Goal: Task Accomplishment & Management: Complete application form

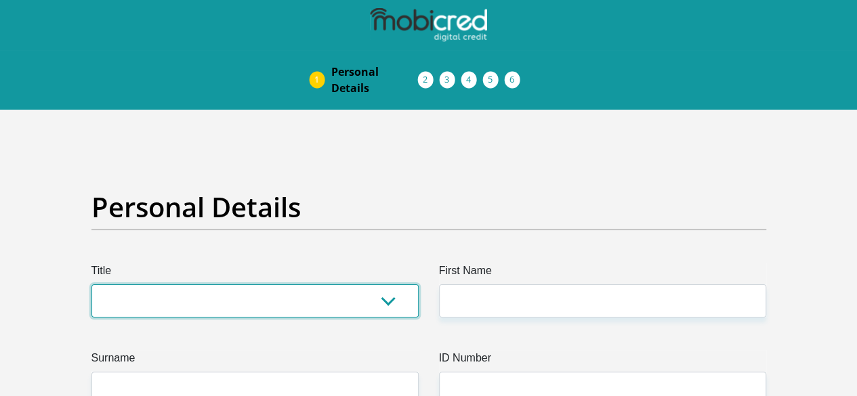
click at [256, 284] on select "Mr Ms Mrs Dr Other" at bounding box center [254, 300] width 327 height 33
select select "Ms"
click at [91, 284] on select "Mr Ms Mrs Dr Other" at bounding box center [254, 300] width 327 height 33
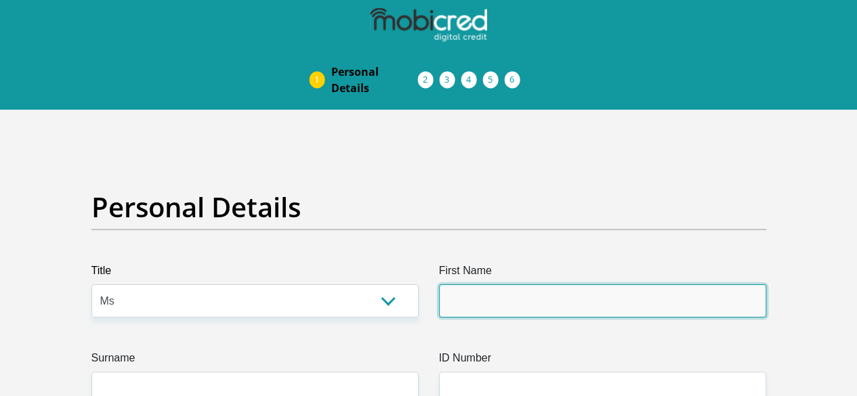
click at [528, 284] on input "First Name" at bounding box center [602, 300] width 327 height 33
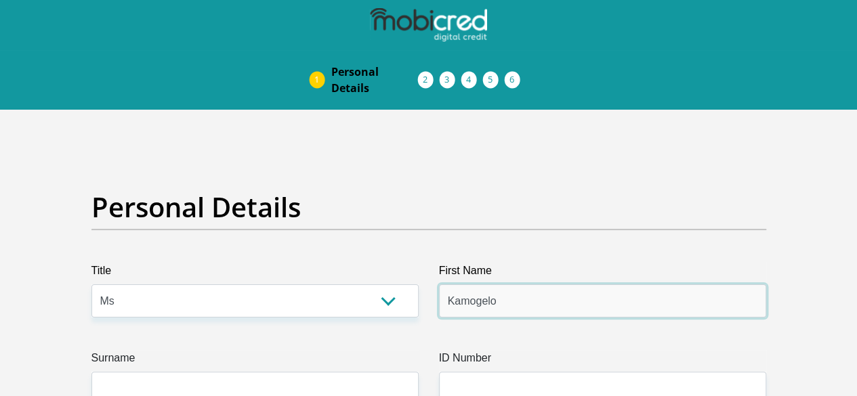
type input "Kamogelo"
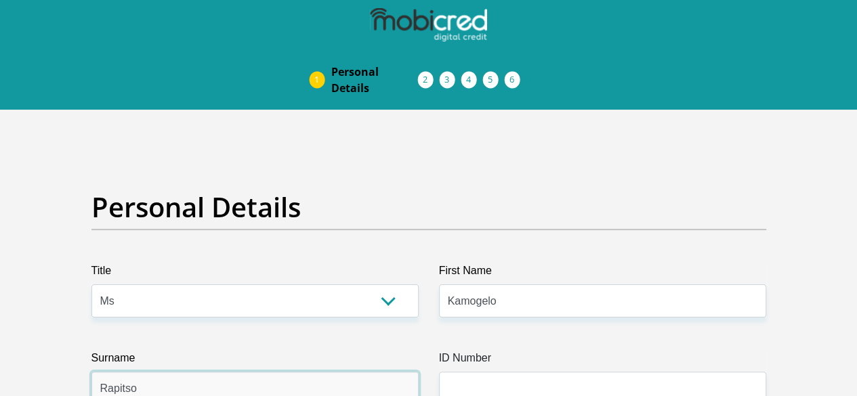
type input "Rapitso"
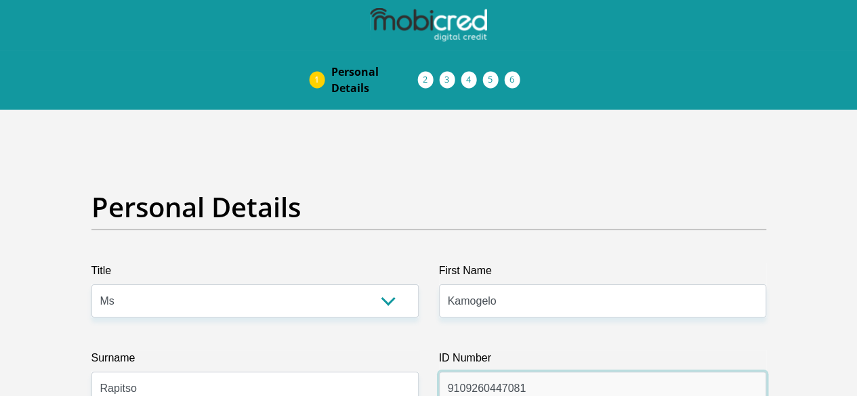
type input "9109260447081"
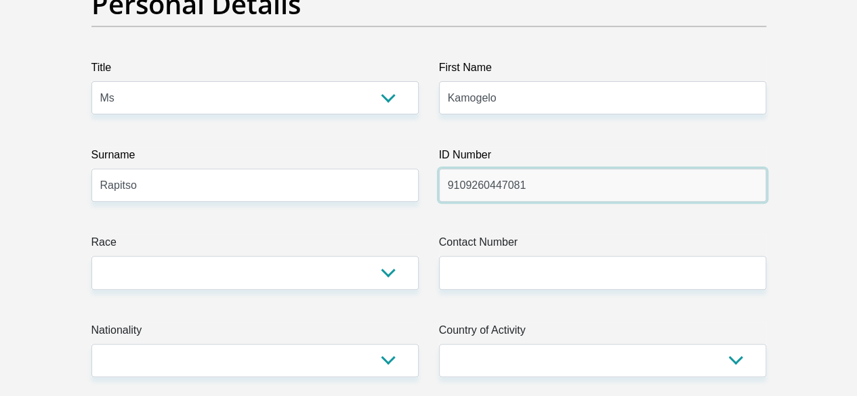
scroll to position [250, 0]
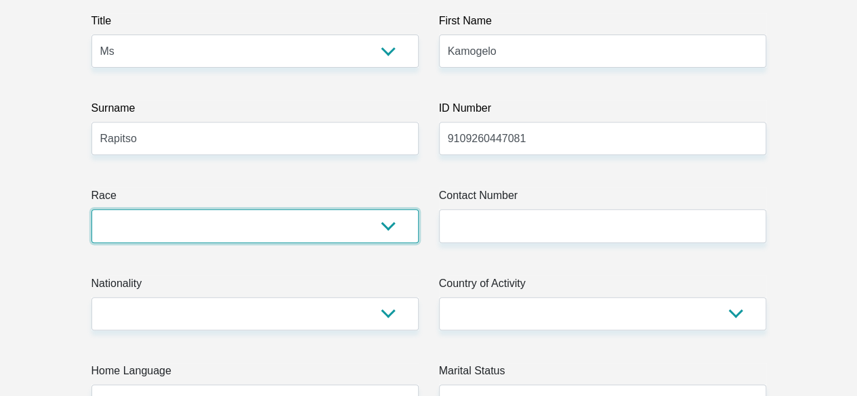
click at [413, 209] on select "Black Coloured Indian White Other" at bounding box center [254, 225] width 327 height 33
select select "1"
click at [91, 209] on select "Black Coloured Indian White Other" at bounding box center [254, 225] width 327 height 33
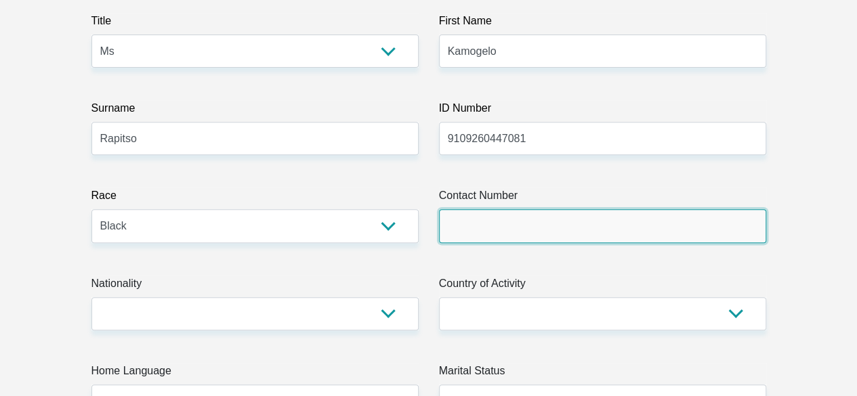
click at [488, 209] on input "Contact Number" at bounding box center [602, 225] width 327 height 33
type input "0761717485"
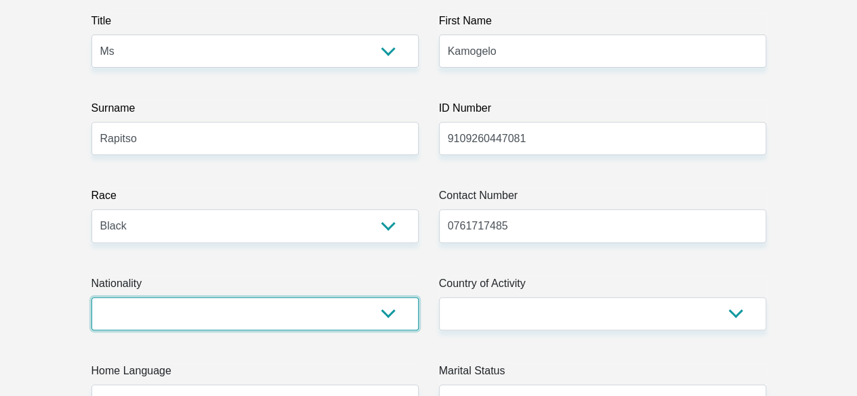
select select "ZAF"
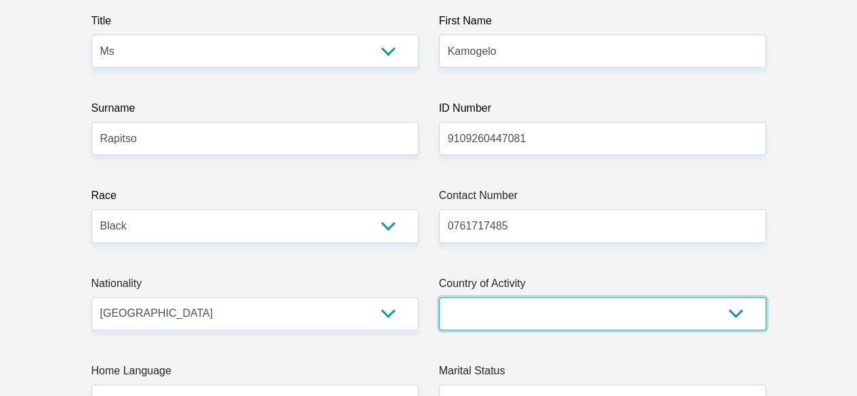
select select "ZAF"
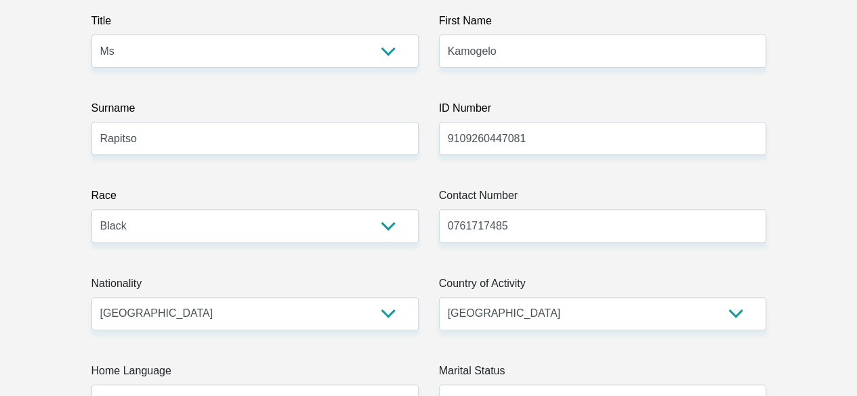
type input "Ward 1 Block A 058 Ga-Rasai"
type input "Brits"
type input "0189"
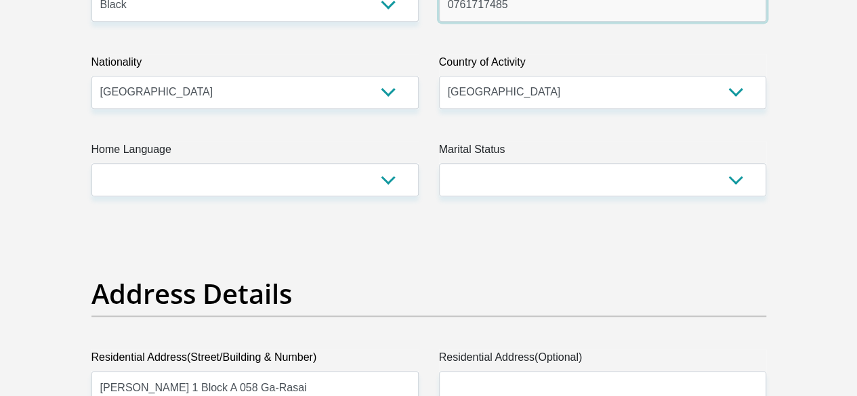
scroll to position [494, 0]
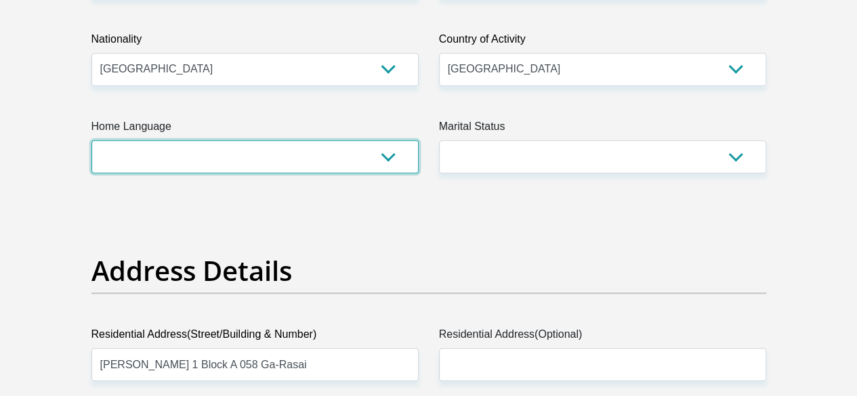
click at [398, 140] on select "Afrikaans English Sepedi South Ndebele Southern Sotho Swati Tsonga Tswana Venda…" at bounding box center [254, 156] width 327 height 33
click at [91, 140] on select "Afrikaans English Sepedi South Ndebele Southern Sotho Swati Tsonga Tswana Venda…" at bounding box center [254, 156] width 327 height 33
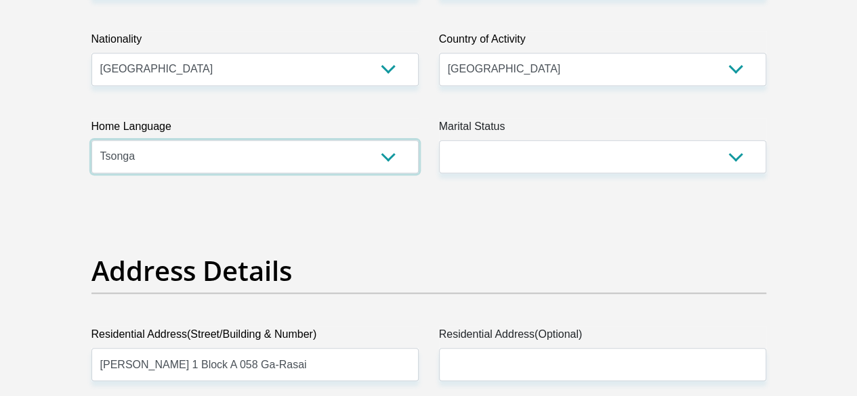
click at [400, 140] on select "Afrikaans English Sepedi South Ndebele Southern Sotho Swati Tsonga Tswana Venda…" at bounding box center [254, 156] width 327 height 33
select select "tsn"
click at [91, 140] on select "Afrikaans English Sepedi South Ndebele Southern Sotho Swati Tsonga Tswana Venda…" at bounding box center [254, 156] width 327 height 33
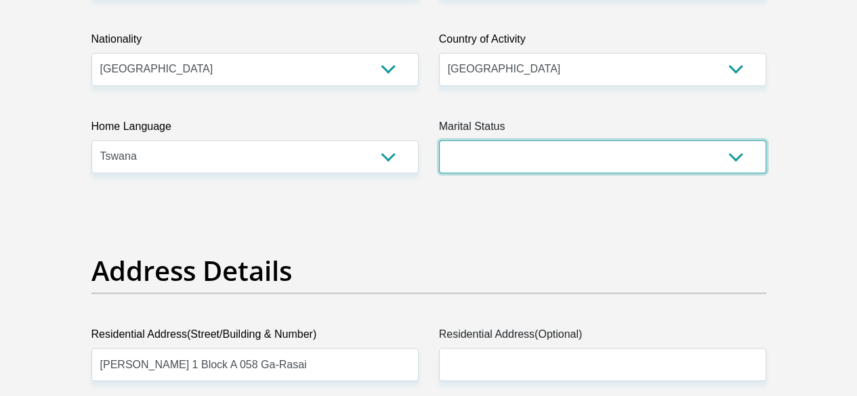
click at [639, 140] on select "Married ANC Single Divorced Widowed Married COP or Customary Law" at bounding box center [602, 156] width 327 height 33
select select "2"
click at [439, 140] on select "Married ANC Single Divorced Widowed Married COP or Customary Law" at bounding box center [602, 156] width 327 height 33
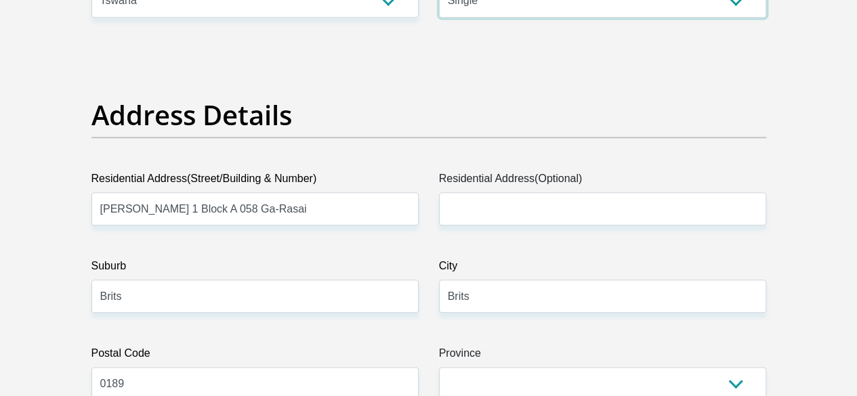
scroll to position [662, 0]
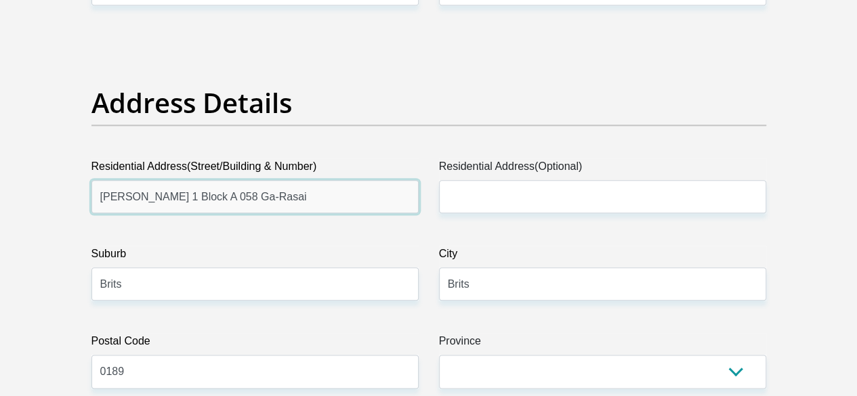
drag, startPoint x: 261, startPoint y: 138, endPoint x: 28, endPoint y: 173, distance: 236.4
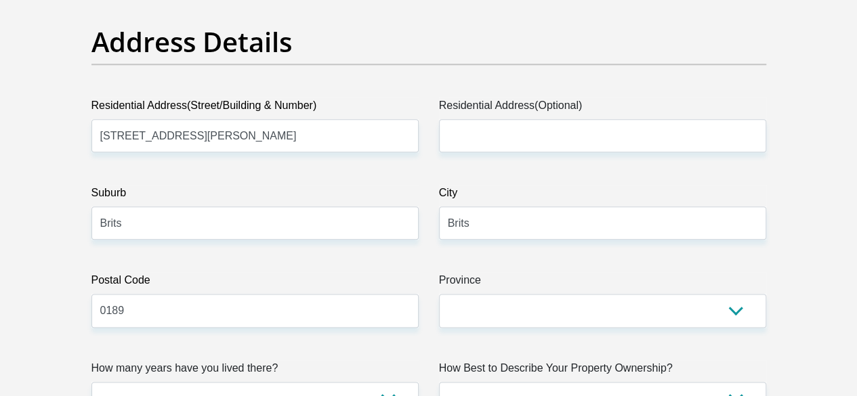
scroll to position [718, 0]
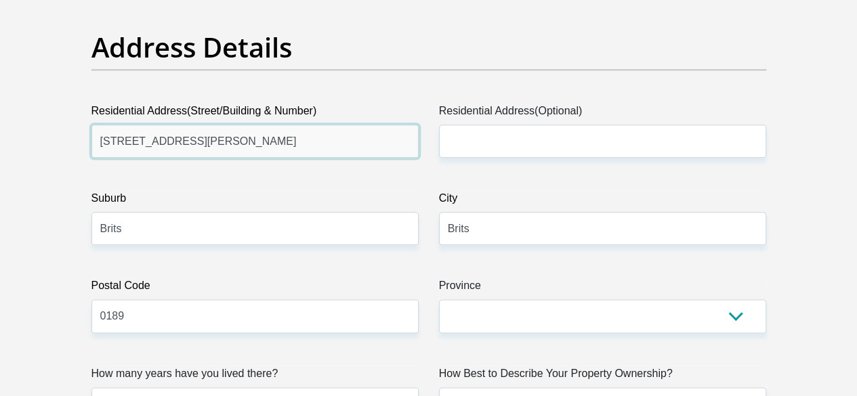
click at [355, 125] on input "4 Graham Road" at bounding box center [254, 141] width 327 height 33
type input "4 Graham Road, 186 Oscars place"
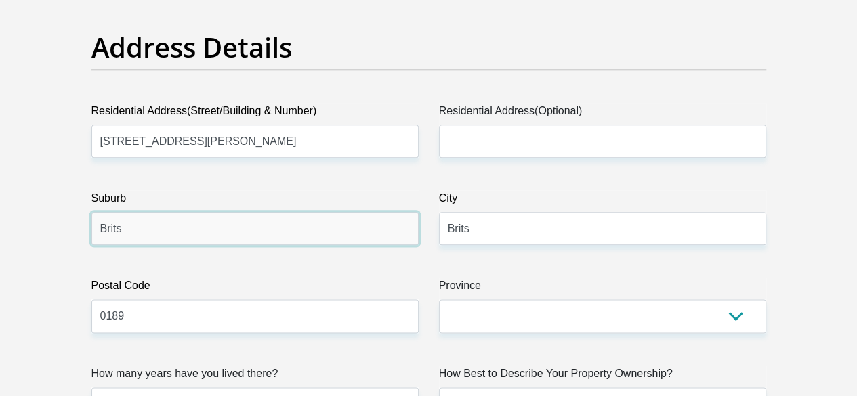
click at [318, 212] on input "Brits" at bounding box center [254, 228] width 327 height 33
type input "Silverlakes"
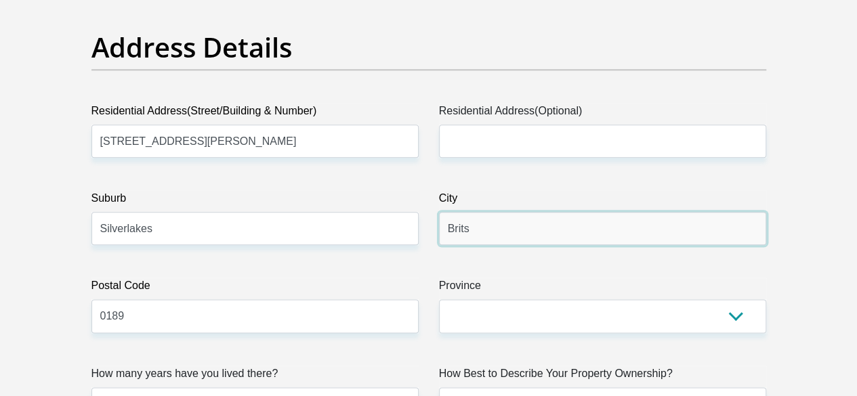
drag, startPoint x: 482, startPoint y: 177, endPoint x: 430, endPoint y: 181, distance: 51.6
click at [430, 190] on div "City Brits" at bounding box center [602, 217] width 347 height 55
type input "Pretoria"
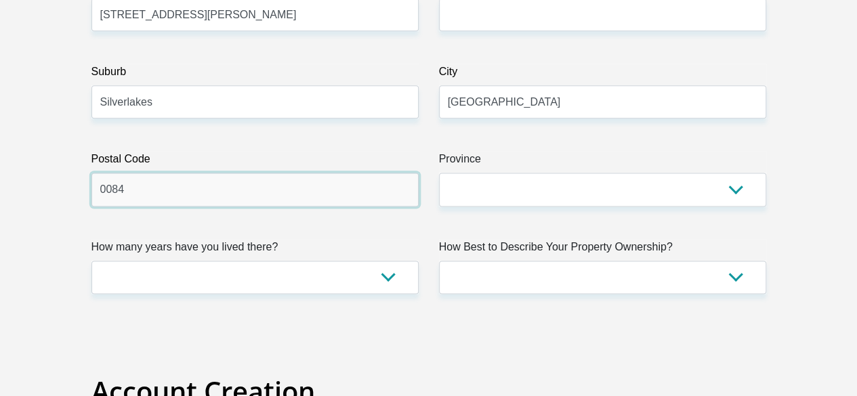
scroll to position [880, 0]
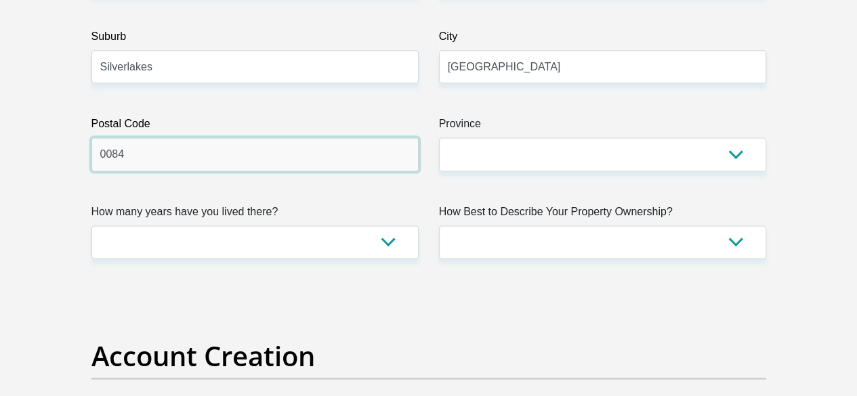
type input "0084"
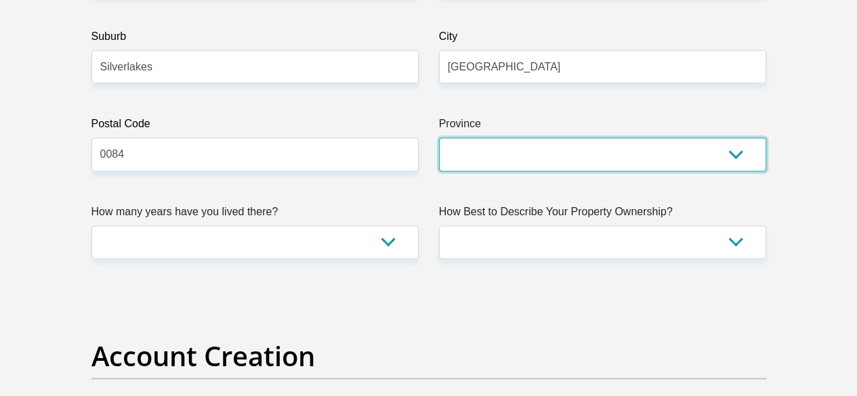
click at [736, 138] on select "Eastern Cape Free State Gauteng KwaZulu-Natal Limpopo Mpumalanga Northern Cape …" at bounding box center [602, 154] width 327 height 33
select select "Gauteng"
click at [439, 138] on select "Eastern Cape Free State Gauteng KwaZulu-Natal Limpopo Mpumalanga Northern Cape …" at bounding box center [602, 154] width 327 height 33
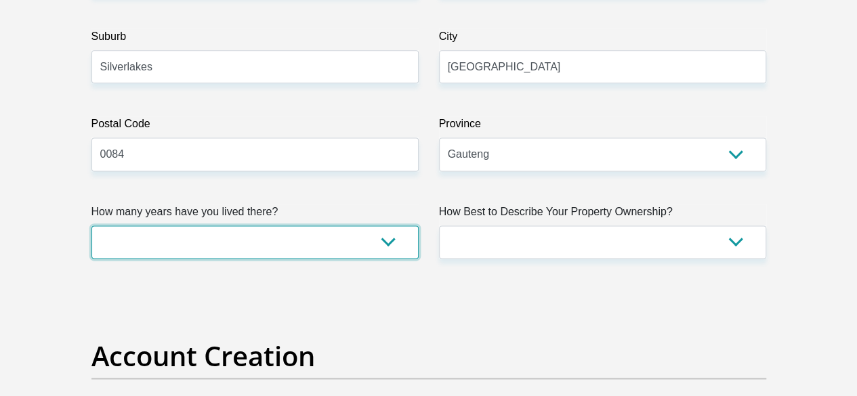
click at [388, 226] on select "less than 1 year 1-3 years 3-5 years 5+ years" at bounding box center [254, 242] width 327 height 33
select select "5"
click at [91, 226] on select "less than 1 year 1-3 years 3-5 years 5+ years" at bounding box center [254, 242] width 327 height 33
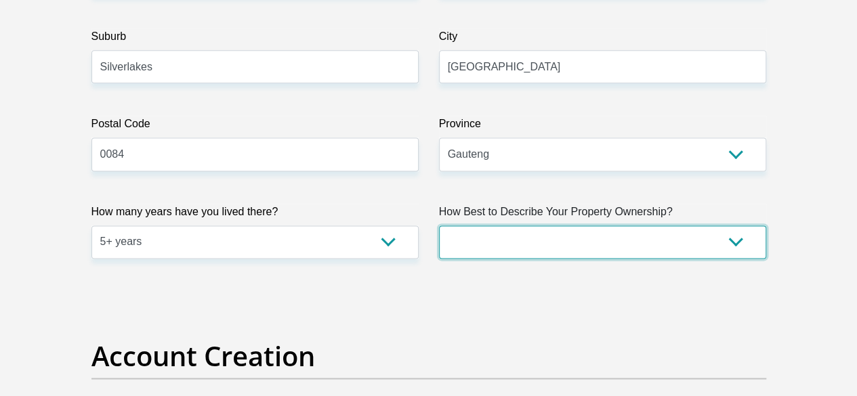
click at [650, 226] on select "Owned Rented Family Owned Company Dwelling" at bounding box center [602, 242] width 327 height 33
select select "Rented"
click at [439, 226] on select "Owned Rented Family Owned Company Dwelling" at bounding box center [602, 242] width 327 height 33
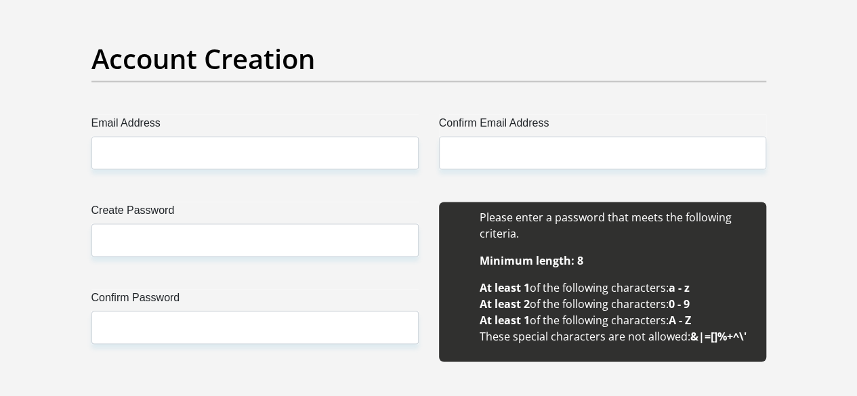
scroll to position [1189, 0]
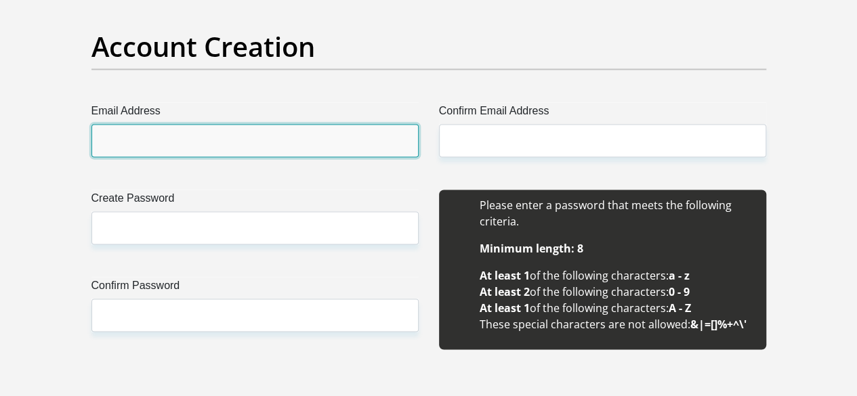
click at [310, 124] on input "Email Address" at bounding box center [254, 140] width 327 height 33
type input "kamogelorapitso@gmail.com"
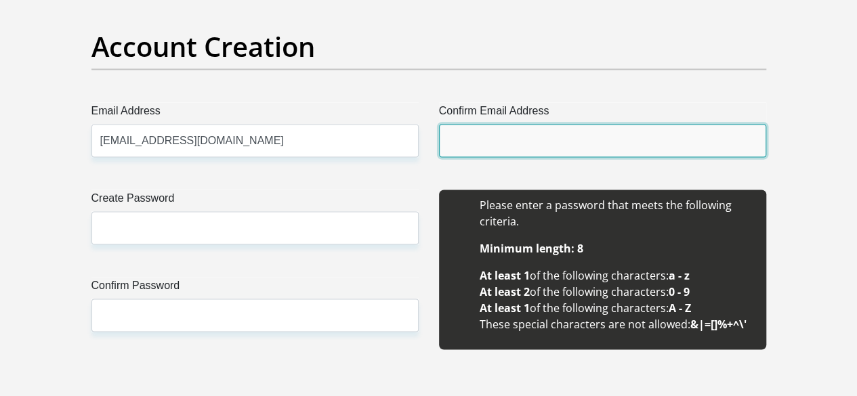
type input "kamogelorapitso@gmail.com"
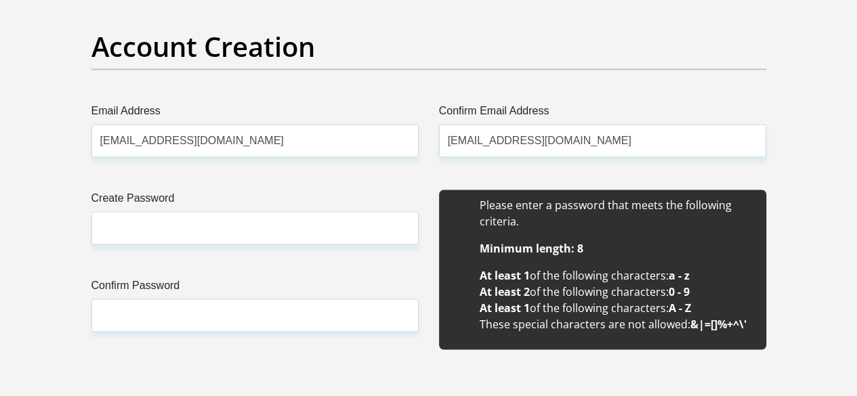
type input "Kamogelo"
type input "Rapitso"
type input "0761717485"
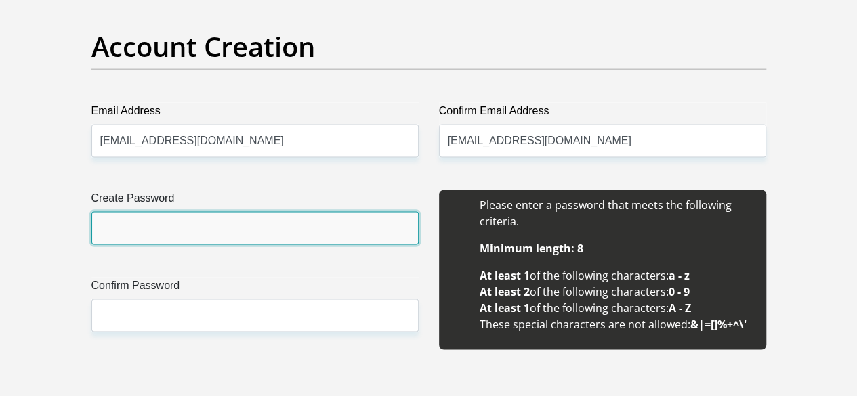
click at [260, 211] on input "Create Password" at bounding box center [254, 227] width 327 height 33
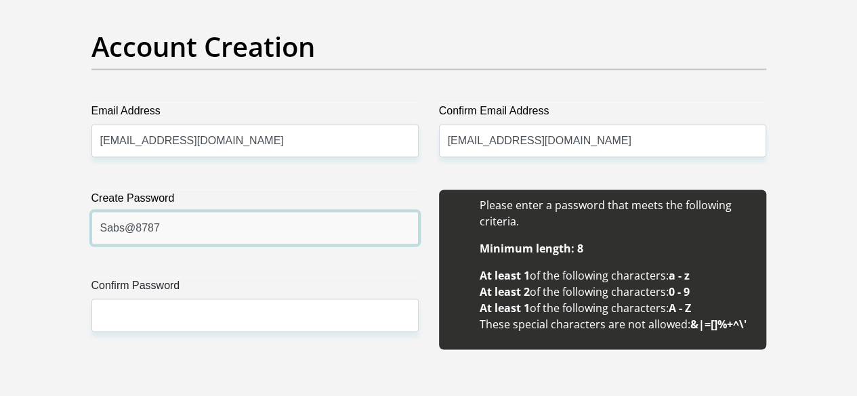
type input "Sabs@8787"
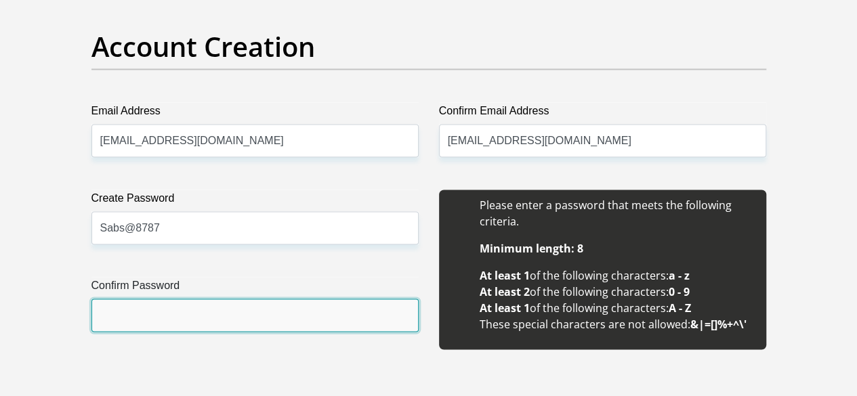
click at [229, 299] on input "Confirm Password" at bounding box center [254, 315] width 327 height 33
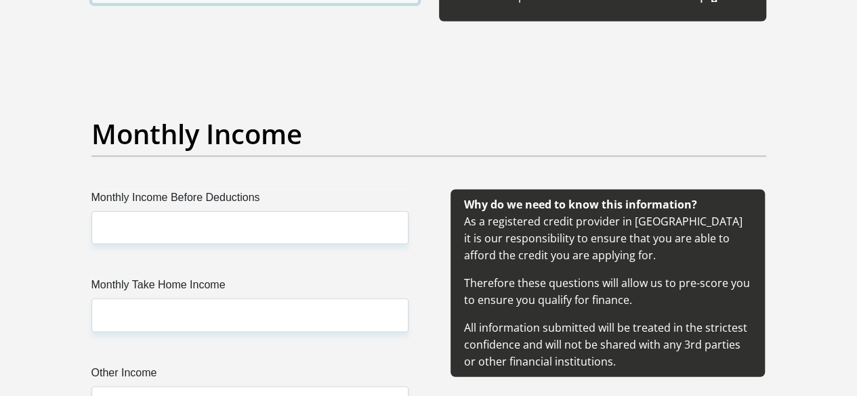
scroll to position [1529, 0]
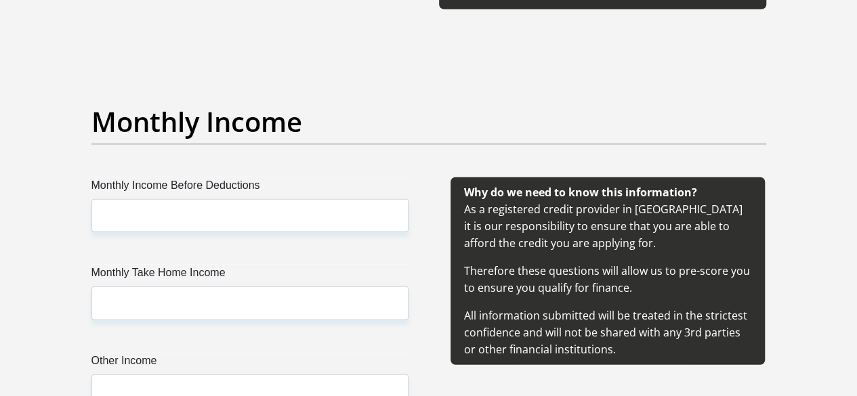
type input "Sabs@8787"
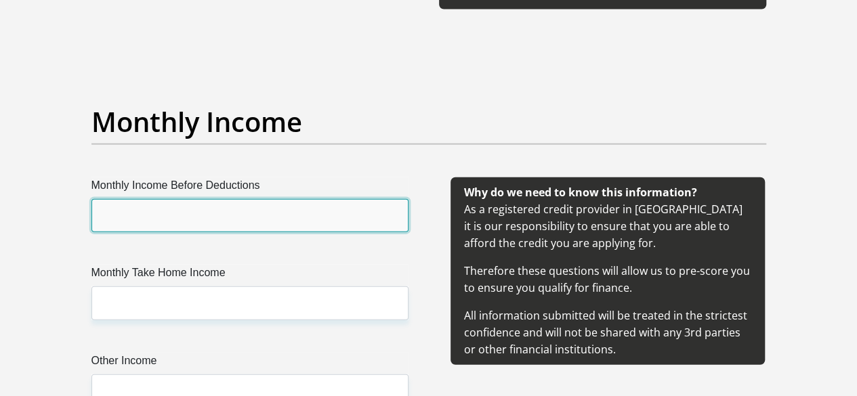
click at [312, 199] on input "Monthly Income Before Deductions" at bounding box center [249, 215] width 317 height 33
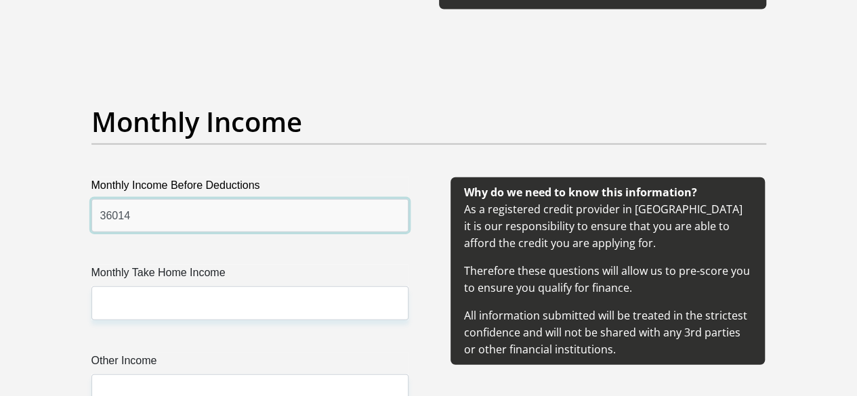
type input "36014"
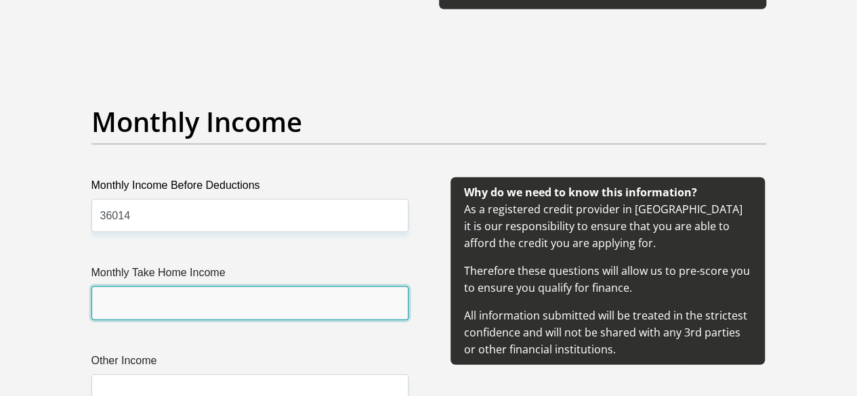
click at [256, 287] on input "Monthly Take Home Income" at bounding box center [249, 303] width 317 height 33
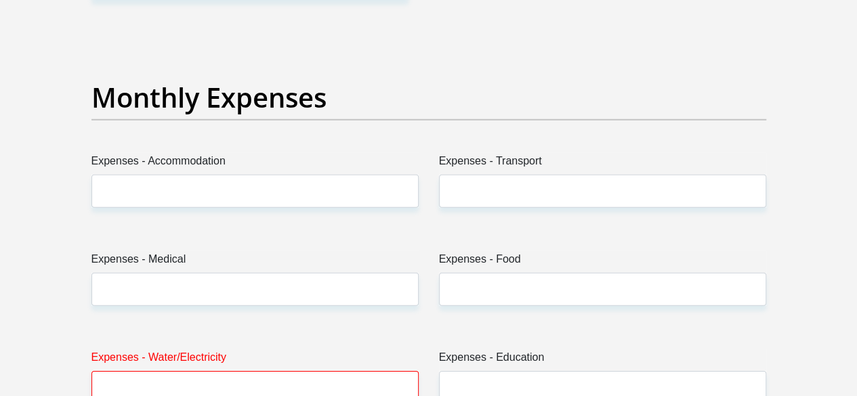
scroll to position [1949, 0]
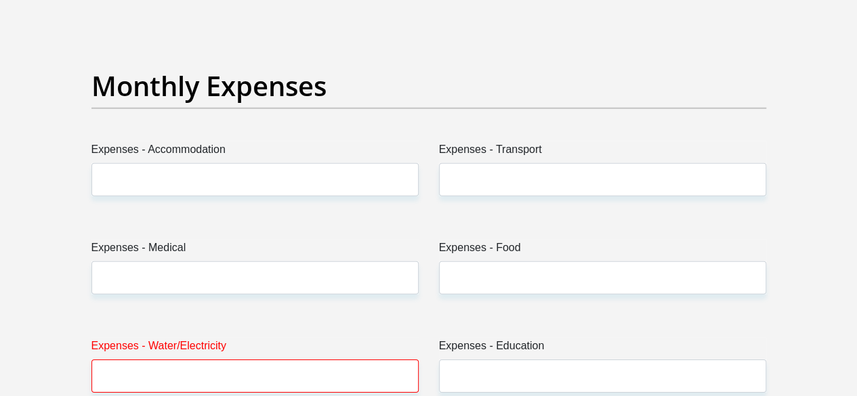
type input "24769"
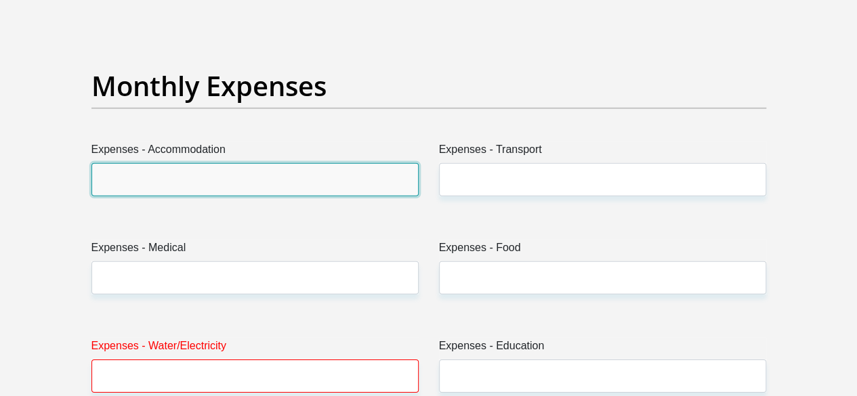
click at [366, 163] on input "Expenses - Accommodation" at bounding box center [254, 179] width 327 height 33
type input "2000"
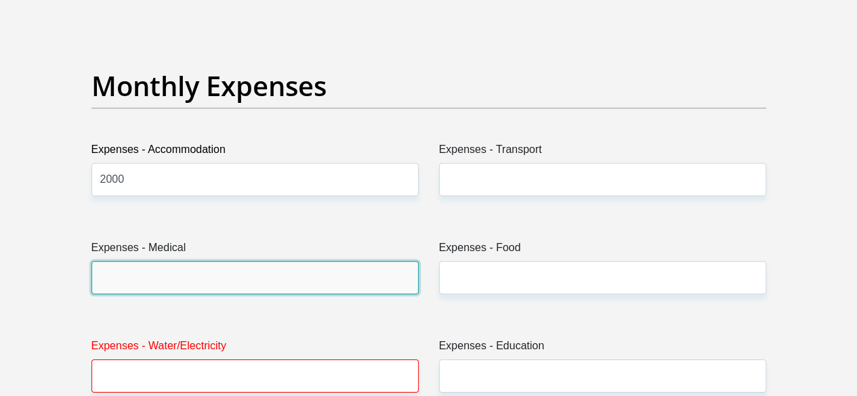
click at [226, 261] on input "Expenses - Medical" at bounding box center [254, 277] width 327 height 33
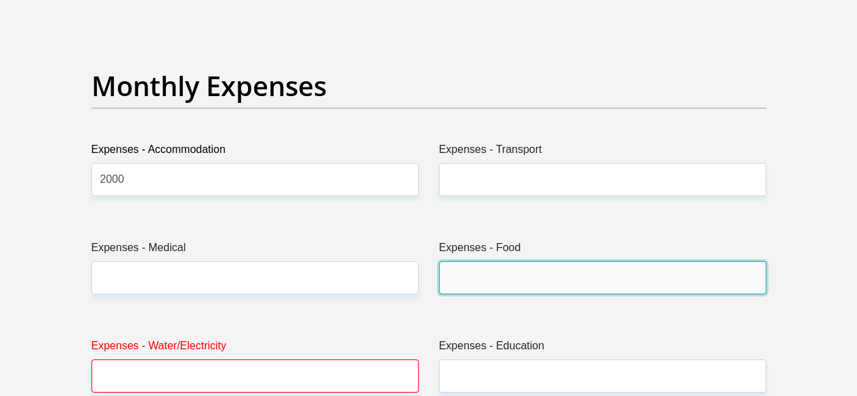
click at [490, 261] on input "Expenses - Food" at bounding box center [602, 277] width 327 height 33
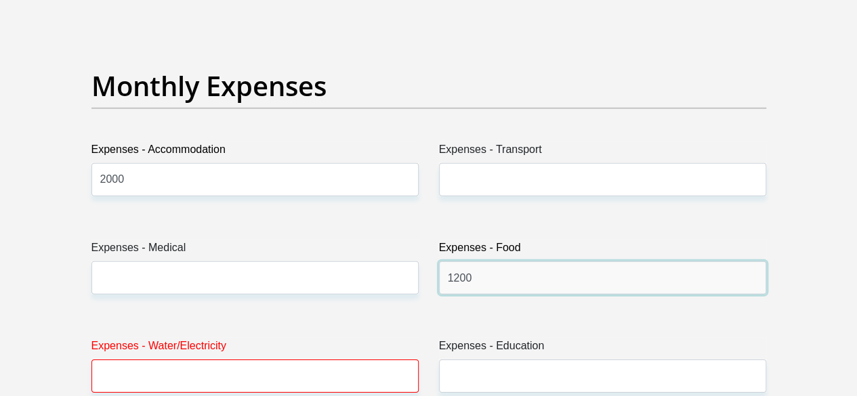
type input "1200"
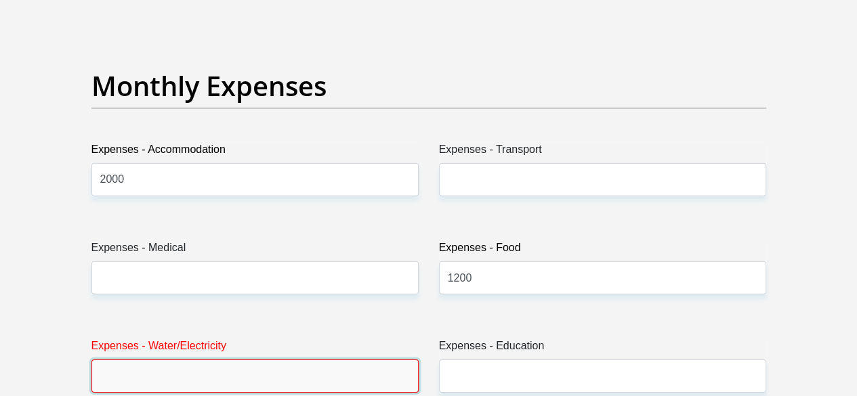
click at [339, 360] on input "Expenses - Water/Electricity" at bounding box center [254, 376] width 327 height 33
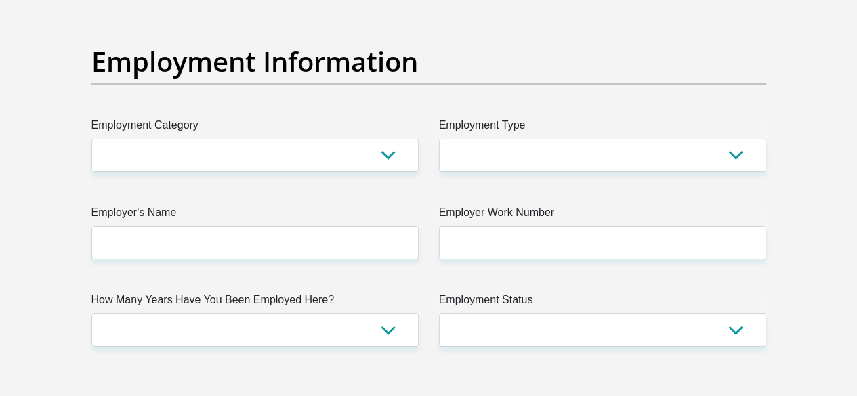
scroll to position [2506, 0]
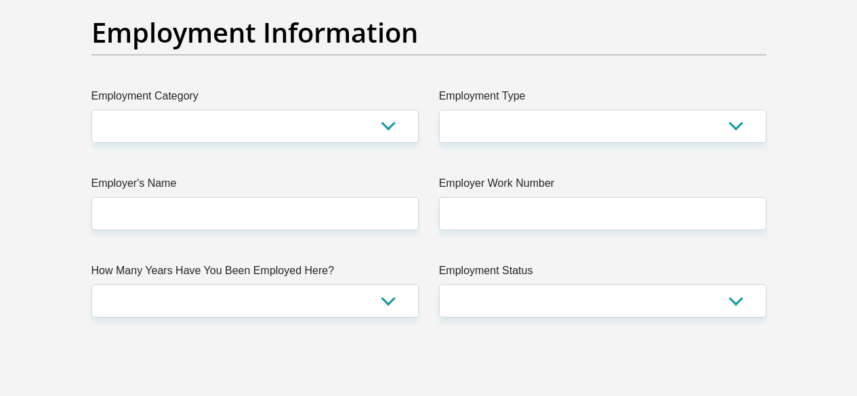
type input "500"
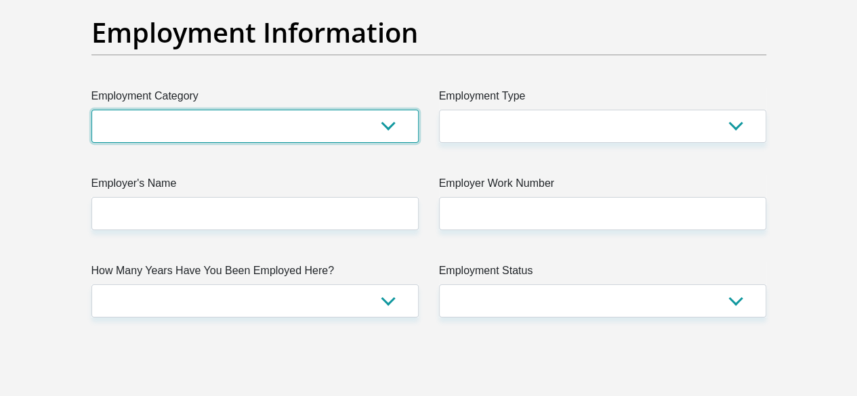
click at [385, 110] on select "AGRICULTURE ALCOHOL & TOBACCO CONSTRUCTION MATERIALS METALLURGY EQUIPMENT FOR R…" at bounding box center [254, 126] width 327 height 33
click at [393, 110] on select "AGRICULTURE ALCOHOL & TOBACCO CONSTRUCTION MATERIALS METALLURGY EQUIPMENT FOR R…" at bounding box center [254, 126] width 327 height 33
click at [377, 110] on select "AGRICULTURE ALCOHOL & TOBACCO CONSTRUCTION MATERIALS METALLURGY EQUIPMENT FOR R…" at bounding box center [254, 126] width 327 height 33
click at [387, 110] on select "AGRICULTURE ALCOHOL & TOBACCO CONSTRUCTION MATERIALS METALLURGY EQUIPMENT FOR R…" at bounding box center [254, 126] width 327 height 33
select select "71"
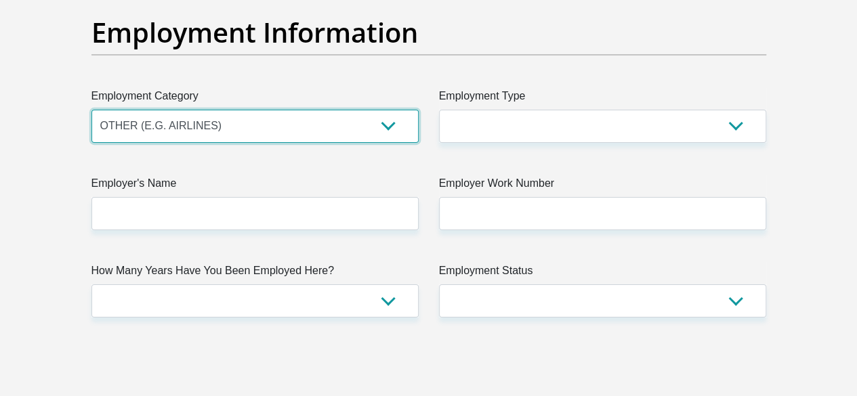
click at [91, 110] on select "AGRICULTURE ALCOHOL & TOBACCO CONSTRUCTION MATERIALS METALLURGY EQUIPMENT FOR R…" at bounding box center [254, 126] width 327 height 33
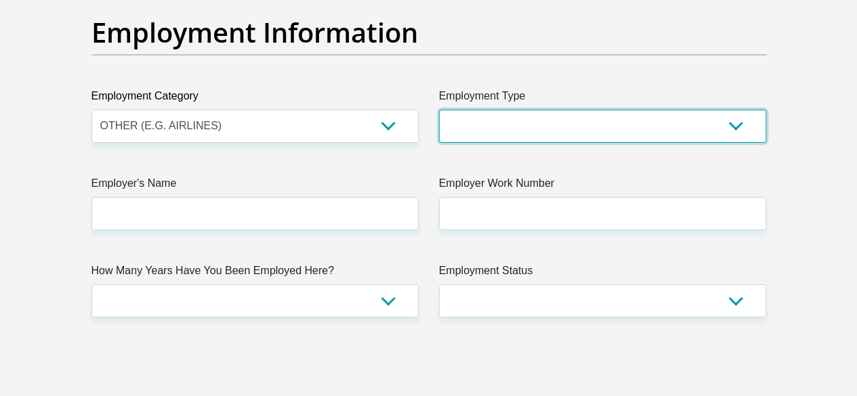
click at [704, 110] on select "College/Lecturer Craft Seller Creative Driver Executive Farmer Forces - Non Com…" at bounding box center [602, 126] width 327 height 33
select select "Semi-Professional Worker"
click at [439, 110] on select "College/Lecturer Craft Seller Creative Driver Executive Farmer Forces - Non Com…" at bounding box center [602, 126] width 327 height 33
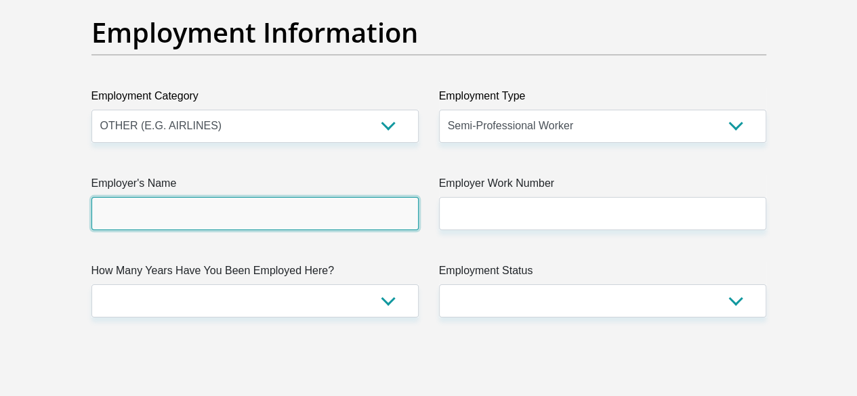
click at [390, 197] on input "Employer's Name" at bounding box center [254, 213] width 327 height 33
type input "SABS"
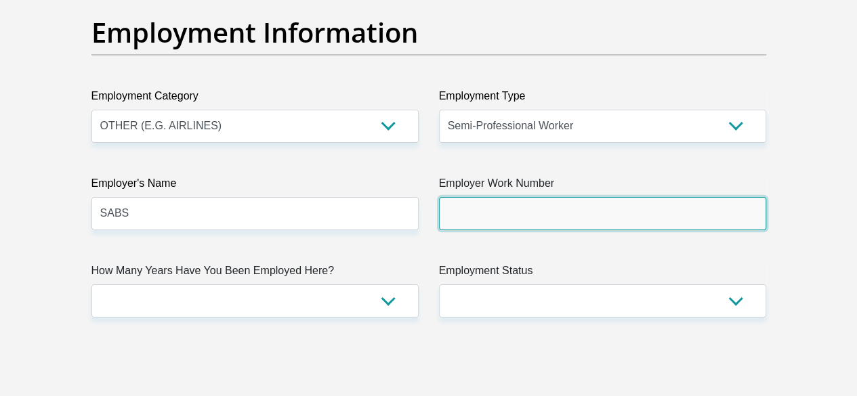
click at [545, 197] on input "Employer Work Number" at bounding box center [602, 213] width 327 height 33
type input "0124287006"
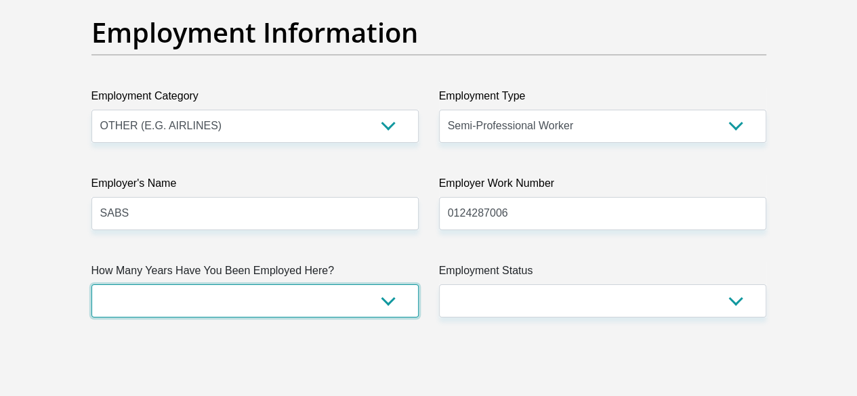
click at [279, 284] on select "less than 1 year 1-3 years 3-5 years 5+ years" at bounding box center [254, 300] width 327 height 33
select select "60"
click at [91, 284] on select "less than 1 year 1-3 years 3-5 years 5+ years" at bounding box center [254, 300] width 327 height 33
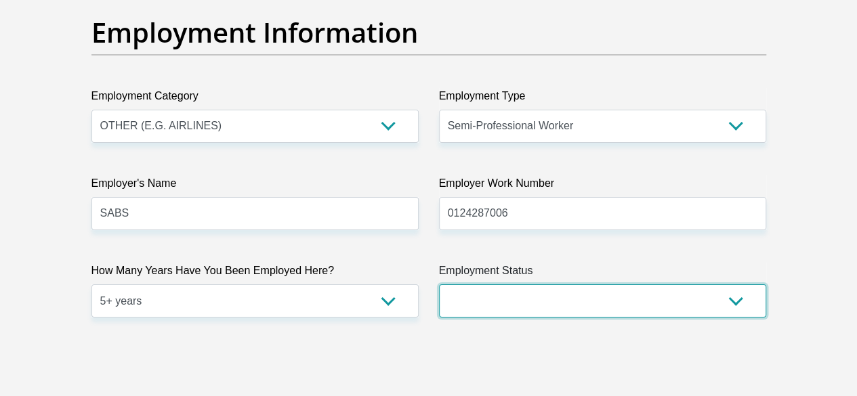
click at [613, 284] on select "Permanent/Full-time Part-time/Casual Contract Worker Self-Employed Housewife Re…" at bounding box center [602, 300] width 327 height 33
select select "1"
click at [439, 284] on select "Permanent/Full-time Part-time/Casual Contract Worker Self-Employed Housewife Re…" at bounding box center [602, 300] width 327 height 33
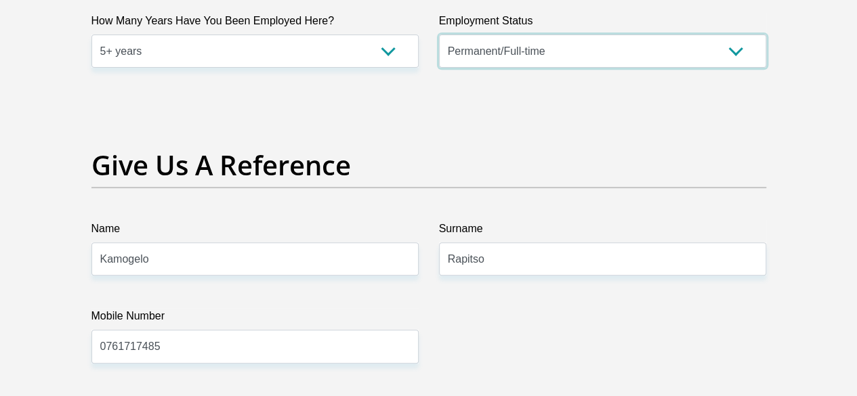
scroll to position [2785, 0]
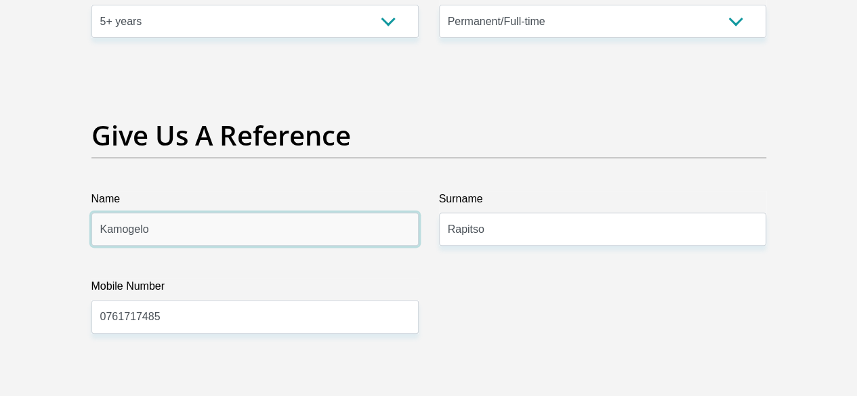
drag, startPoint x: 188, startPoint y: 182, endPoint x: 66, endPoint y: 161, distance: 123.7
type input "Molemo"
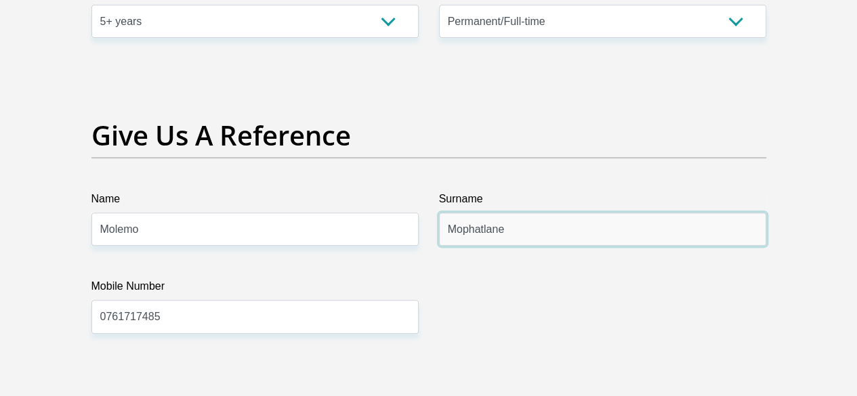
type input "Mophatlane"
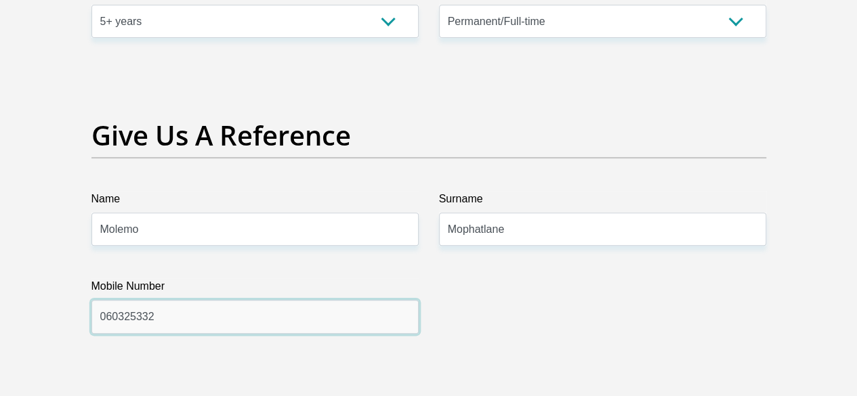
type input "060325332"
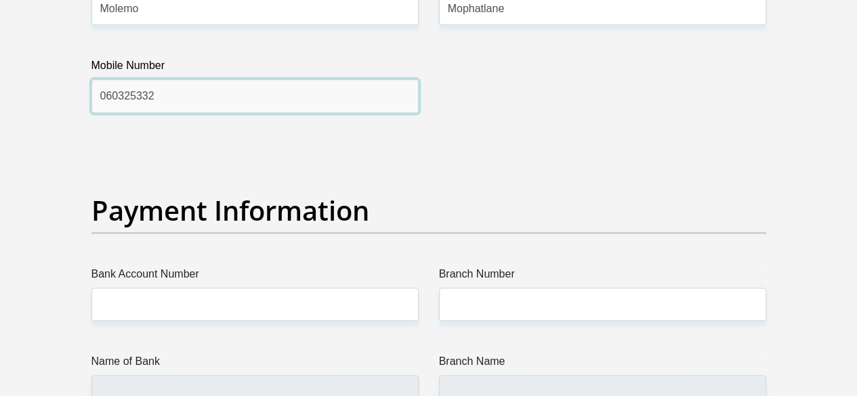
scroll to position [3101, 0]
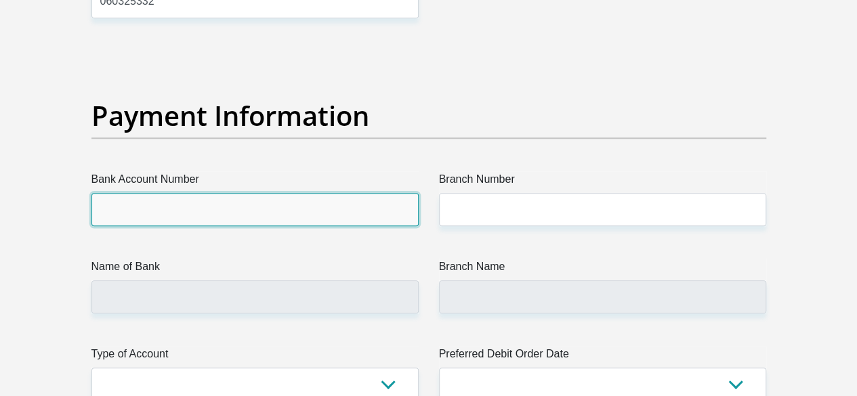
click at [244, 193] on input "Bank Account Number" at bounding box center [254, 209] width 327 height 33
type input "Absa"
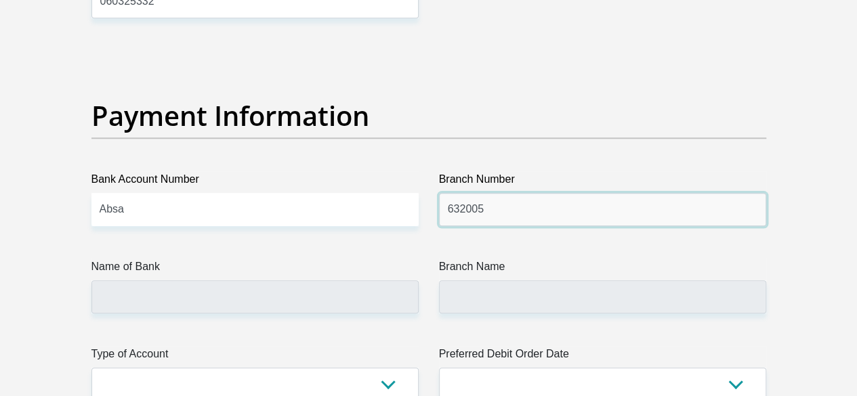
type input "632005"
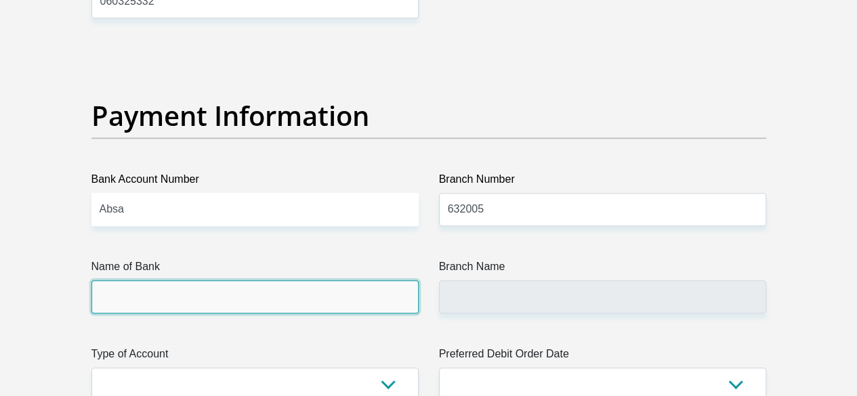
click at [193, 280] on input "Name of Bank" at bounding box center [254, 296] width 327 height 33
type input "ABSA BANK"
type input "ABSA ELECTRONIC SETTLEMENT CNT"
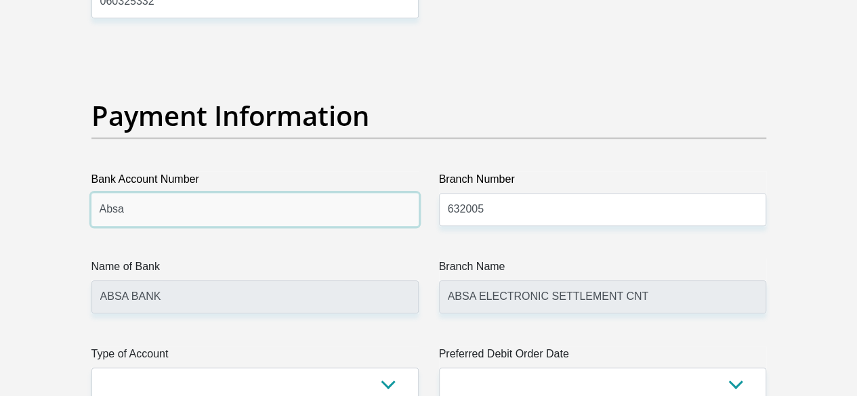
click at [203, 193] on input "Absa" at bounding box center [254, 209] width 327 height 33
type input "A"
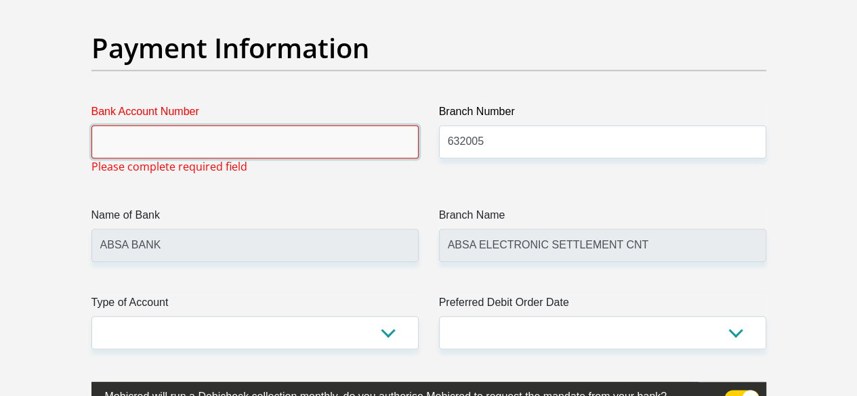
scroll to position [3180, 0]
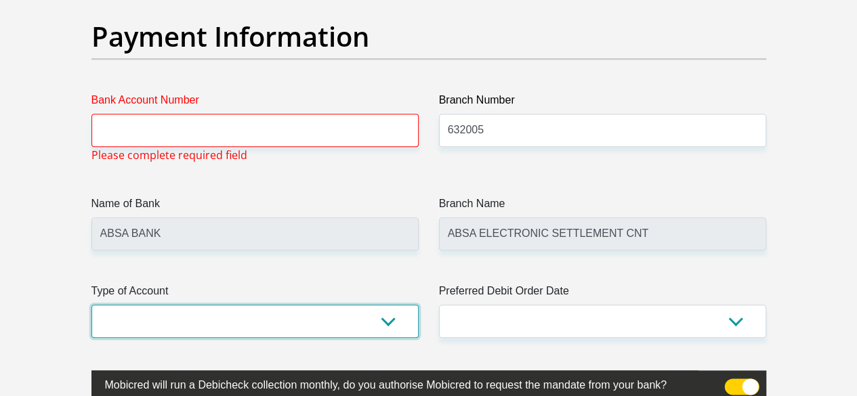
click at [387, 305] on select "Cheque Savings" at bounding box center [254, 321] width 327 height 33
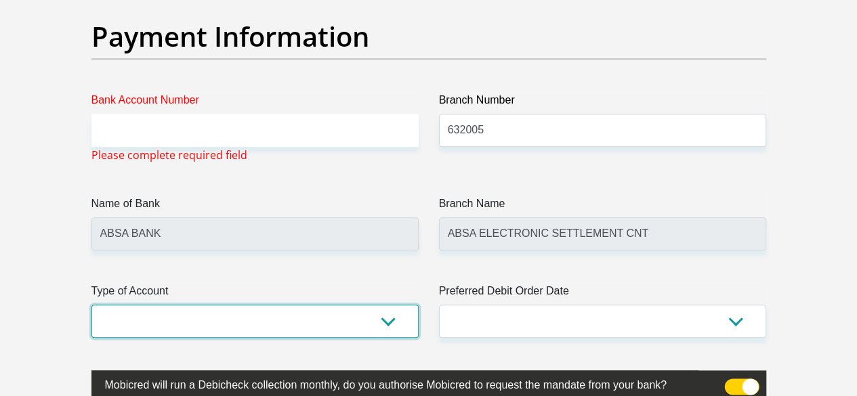
select select "CUR"
click at [91, 305] on select "Cheque Savings" at bounding box center [254, 321] width 327 height 33
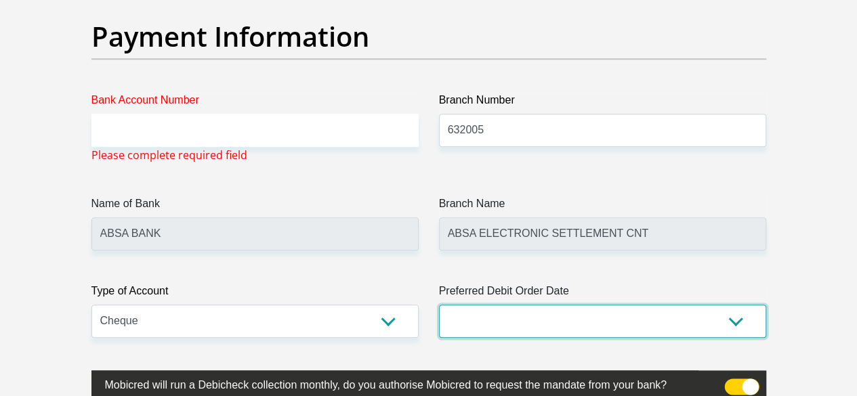
click at [731, 305] on select "1st 2nd 3rd 4th 5th 7th 18th 19th 20th 21st 22nd 23rd 24th 25th 26th 27th 28th …" at bounding box center [602, 321] width 327 height 33
select select "25"
click at [439, 305] on select "1st 2nd 3rd 4th 5th 7th 18th 19th 20th 21st 22nd 23rd 24th 25th 26th 27th 28th …" at bounding box center [602, 321] width 327 height 33
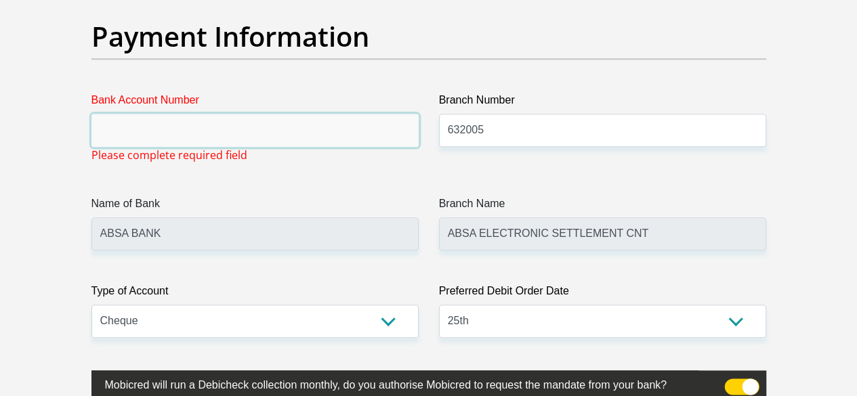
click at [218, 114] on input "Bank Account Number" at bounding box center [254, 130] width 327 height 33
paste input "4116860918"
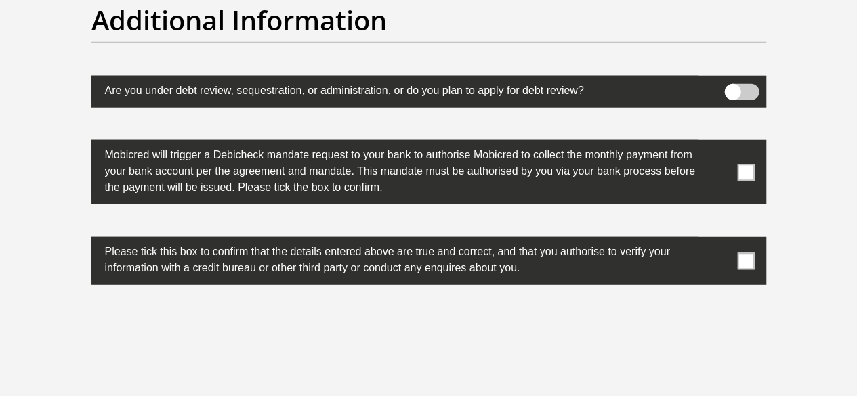
scroll to position [4282, 0]
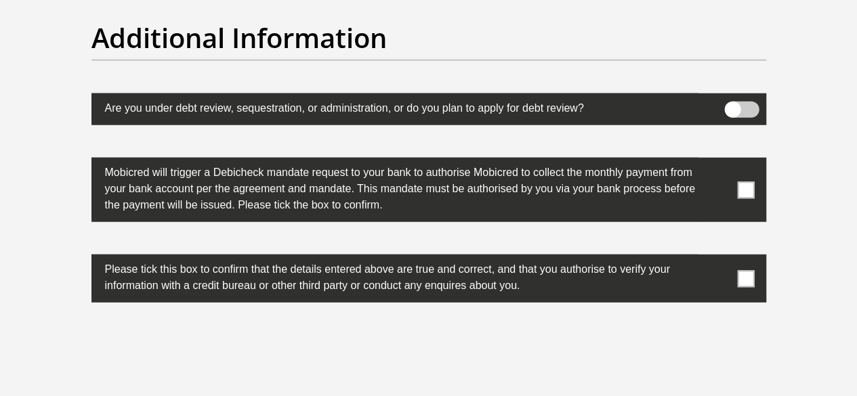
type input "4116860918"
click at [746, 182] on span at bounding box center [745, 190] width 17 height 17
click at [719, 161] on input "checkbox" at bounding box center [719, 161] width 0 height 0
click at [750, 270] on span at bounding box center [745, 278] width 17 height 17
click at [719, 258] on input "checkbox" at bounding box center [719, 258] width 0 height 0
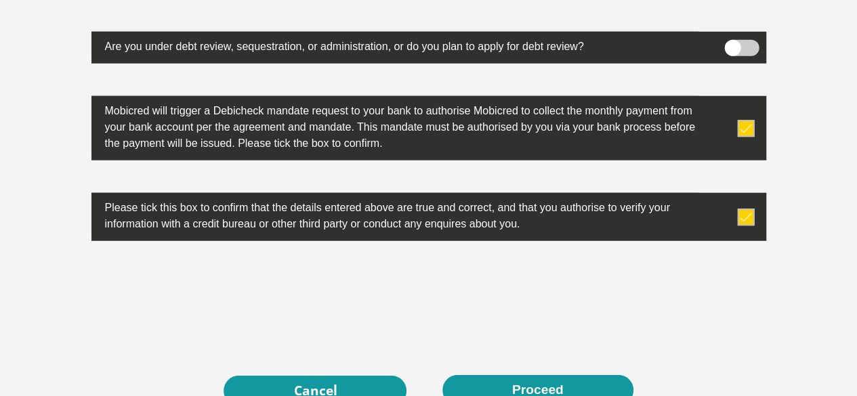
scroll to position [4350, 0]
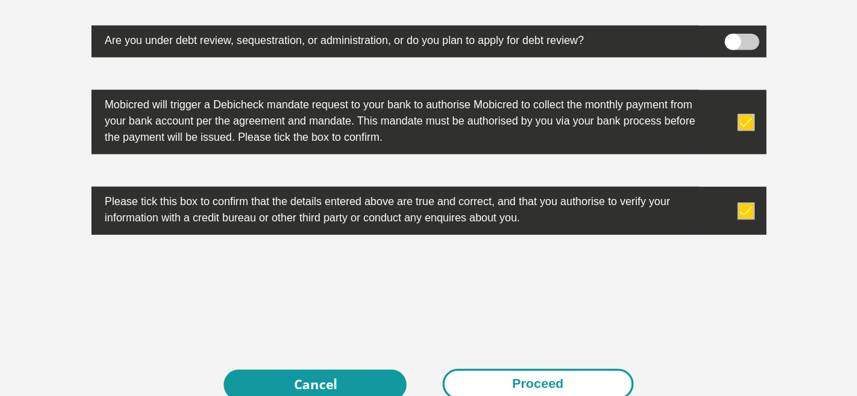
click at [557, 369] on button "Proceed" at bounding box center [537, 384] width 191 height 30
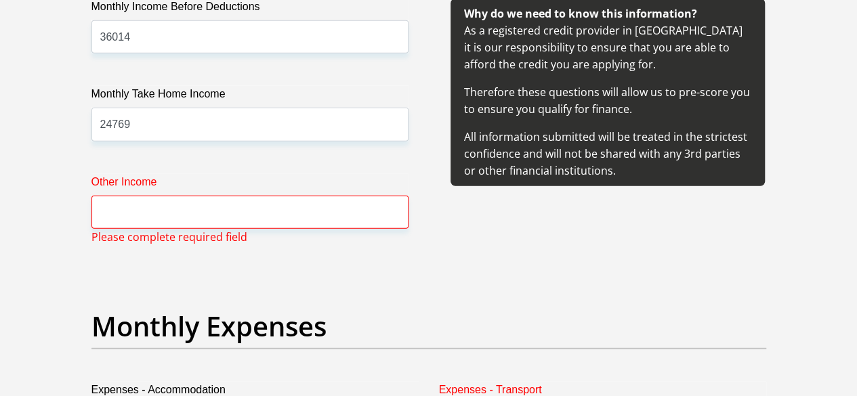
scroll to position [1682, 0]
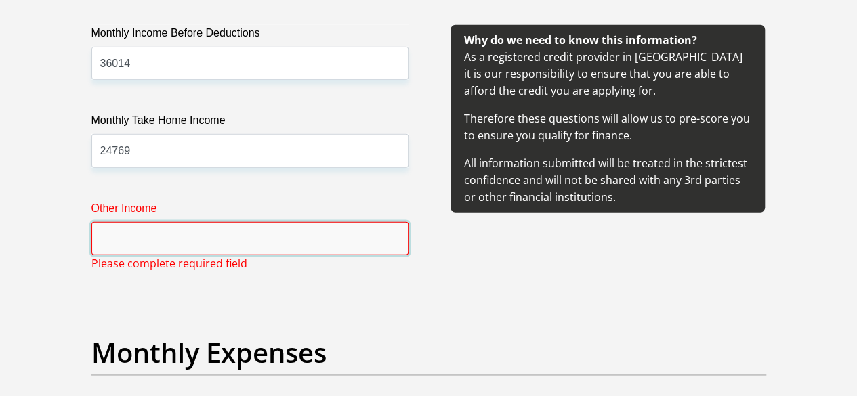
click at [314, 222] on input "Other Income" at bounding box center [249, 238] width 317 height 33
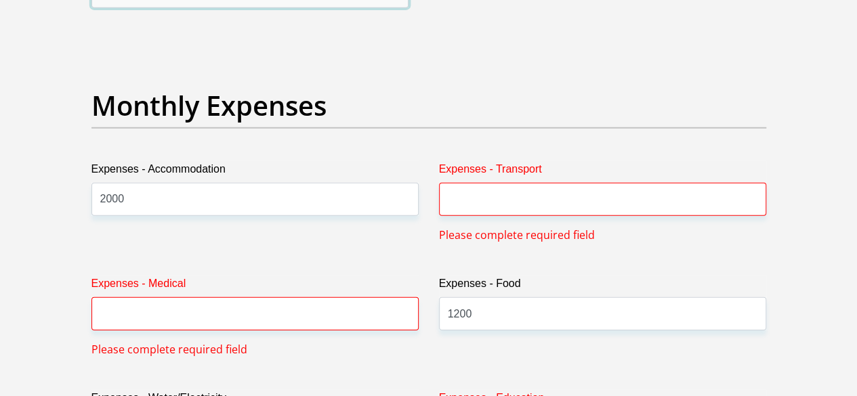
scroll to position [1947, 0]
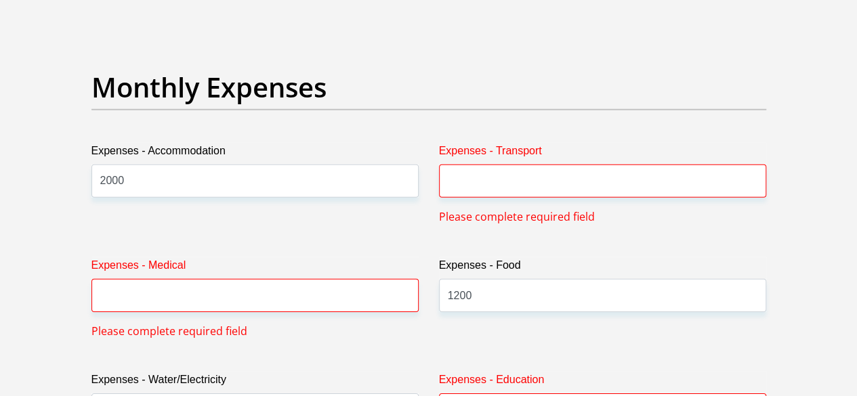
type input "0"
click at [588, 165] on input "Expenses - Transport" at bounding box center [602, 181] width 327 height 33
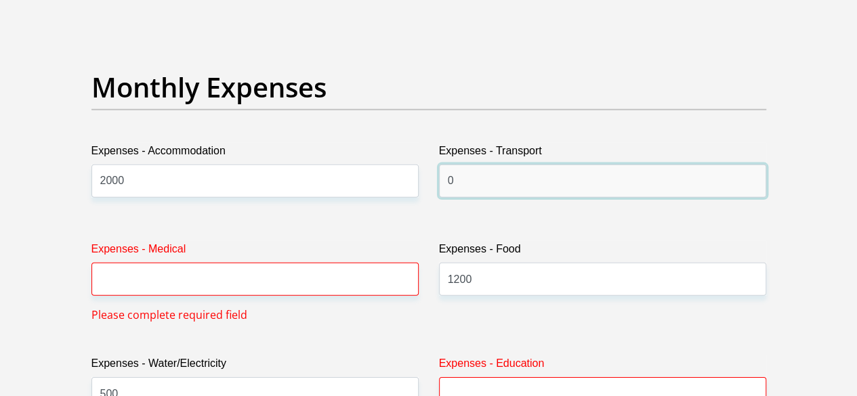
type input "0"
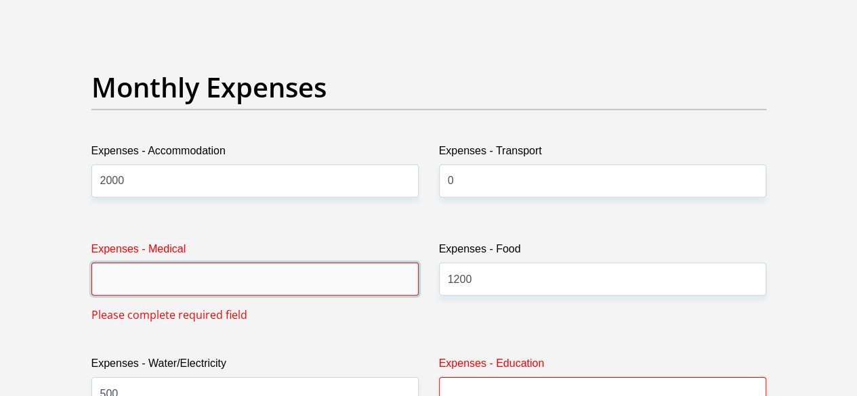
click at [389, 263] on input "Expenses - Medical" at bounding box center [254, 279] width 327 height 33
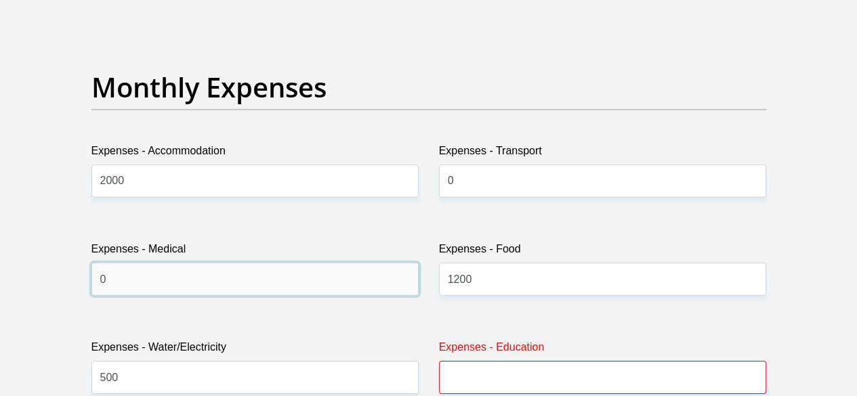
type input "0"
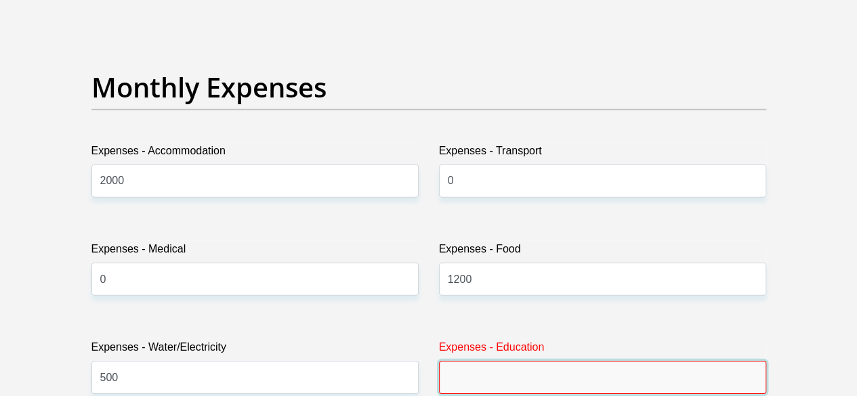
click at [599, 361] on input "Expenses - Education" at bounding box center [602, 377] width 327 height 33
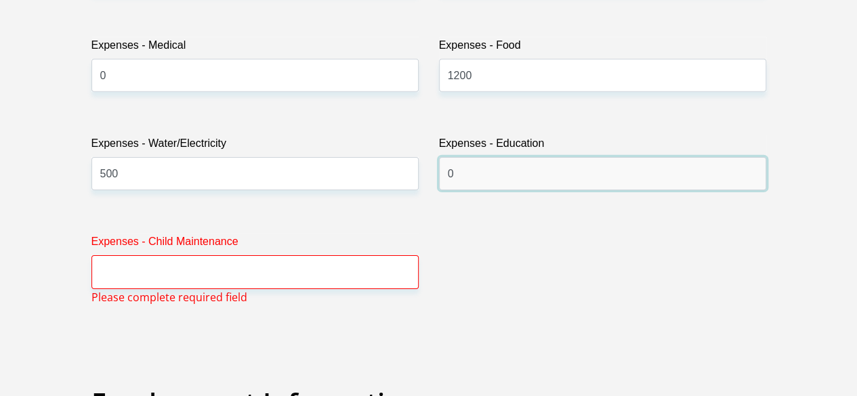
scroll to position [2157, 0]
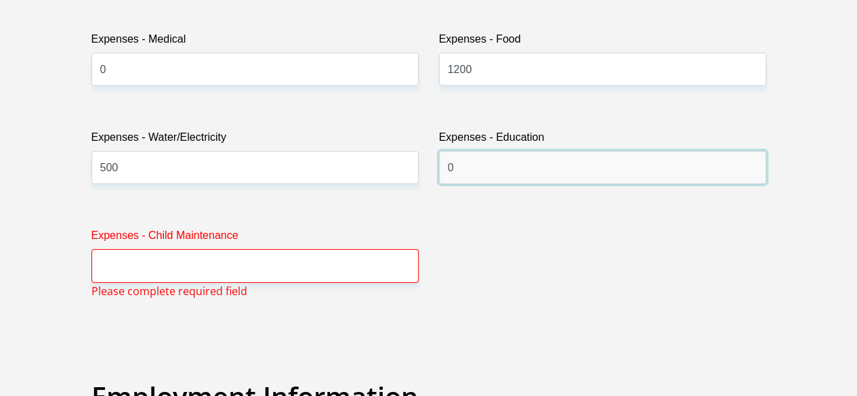
type input "0"
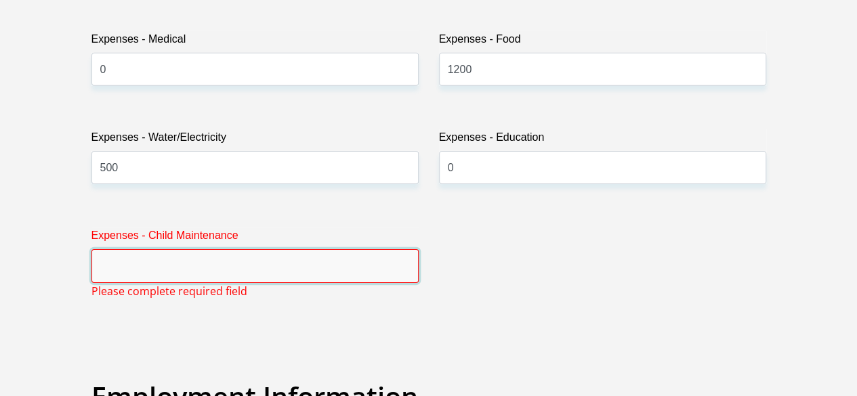
click at [312, 249] on input "Expenses - Child Maintenance" at bounding box center [254, 265] width 327 height 33
type input "0"
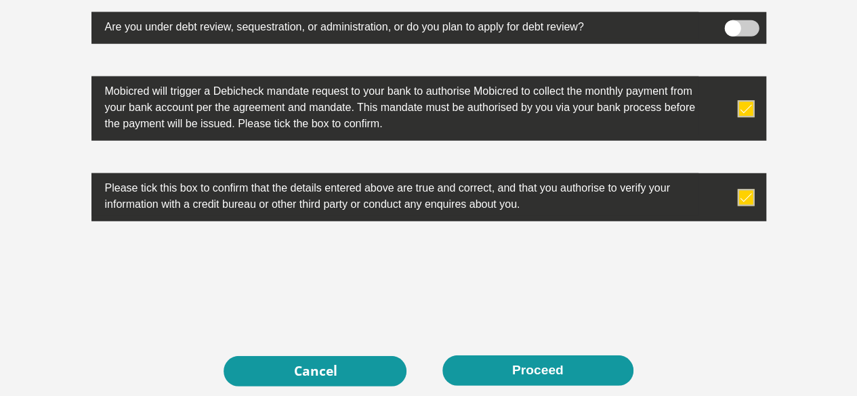
scroll to position [4459, 0]
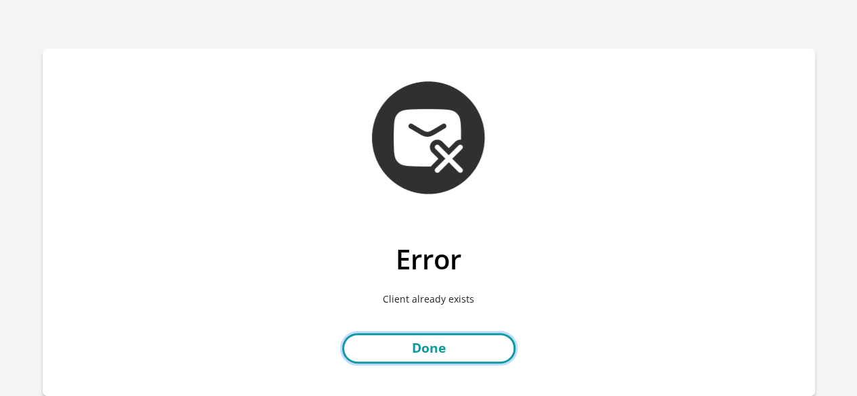
click at [463, 356] on link "Done" at bounding box center [428, 348] width 173 height 30
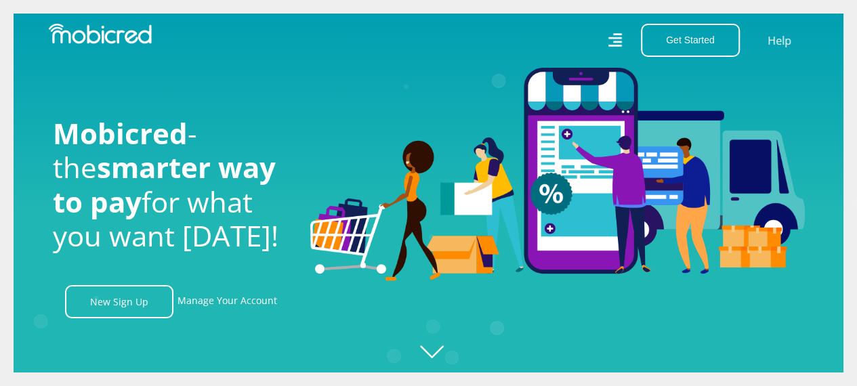
drag, startPoint x: 857, startPoint y: 48, endPoint x: 775, endPoint y: -59, distance: 134.8
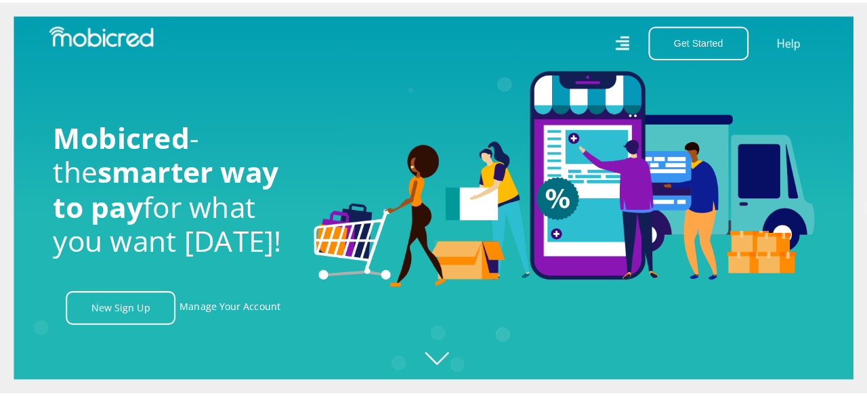
scroll to position [0, 3089]
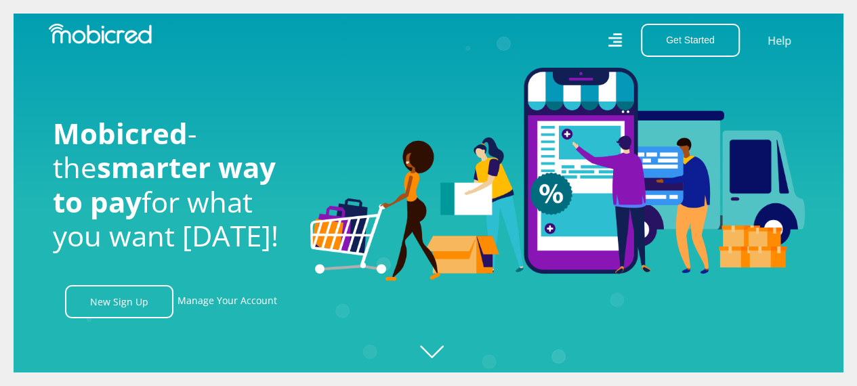
click at [620, 46] on icon at bounding box center [615, 40] width 14 height 14
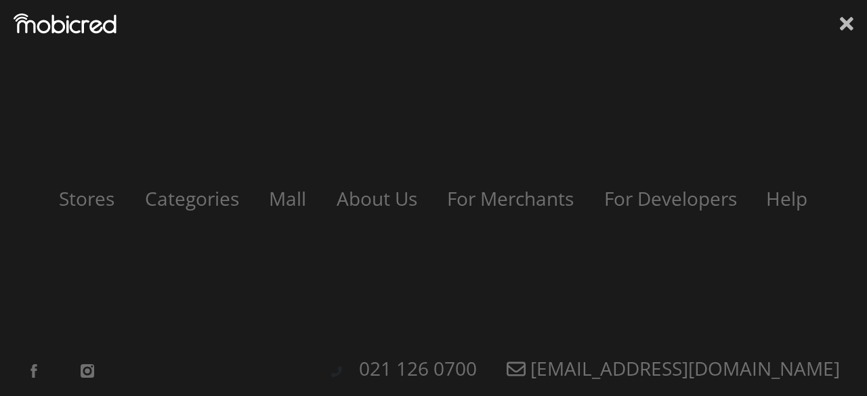
click at [849, 21] on icon at bounding box center [847, 24] width 14 height 14
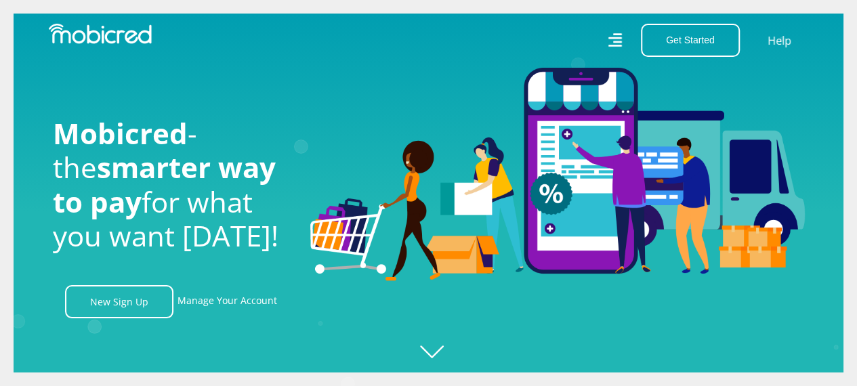
scroll to position [0, 0]
click at [134, 34] on img at bounding box center [100, 34] width 103 height 20
click at [241, 310] on link "Manage Your Account" at bounding box center [227, 301] width 100 height 33
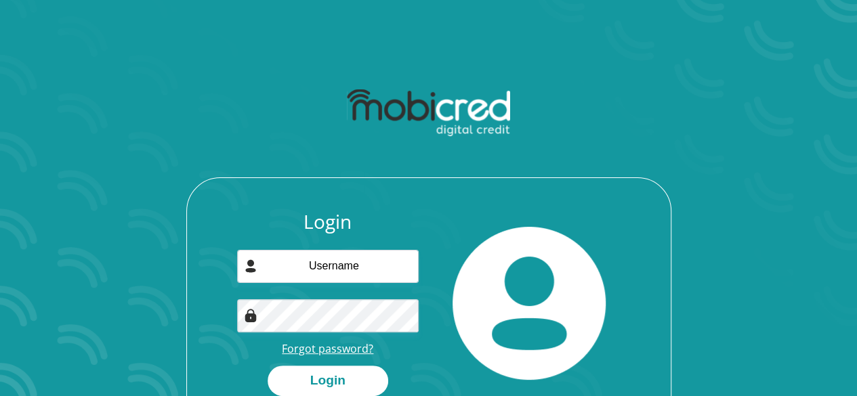
click at [350, 355] on link "Forgot password?" at bounding box center [327, 348] width 91 height 15
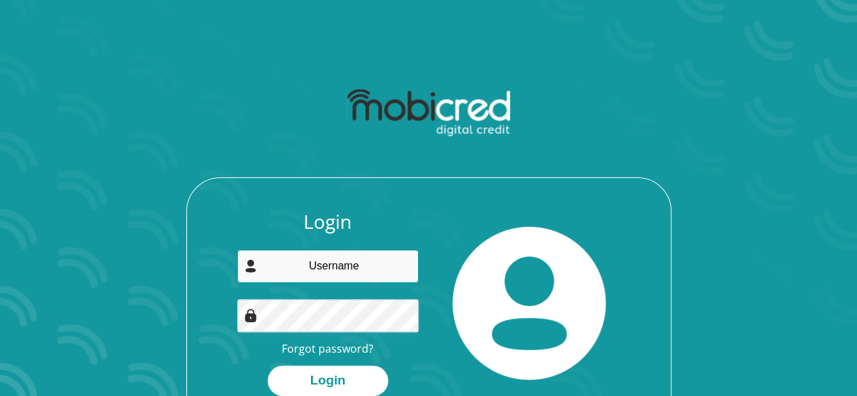
click at [387, 269] on input "email" at bounding box center [328, 266] width 182 height 33
type input "[EMAIL_ADDRESS][DOMAIN_NAME]"
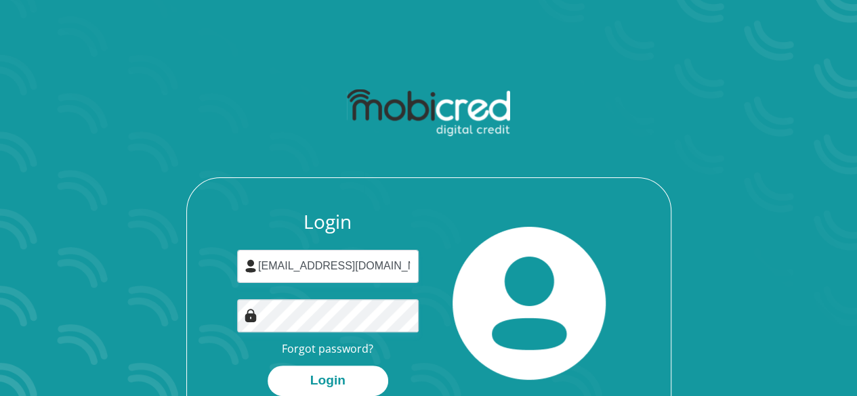
click at [354, 337] on div "Login kamogelorapitso@gmail.com Forgot password? Login" at bounding box center [328, 304] width 202 height 186
click at [268, 366] on button "Login" at bounding box center [328, 381] width 121 height 30
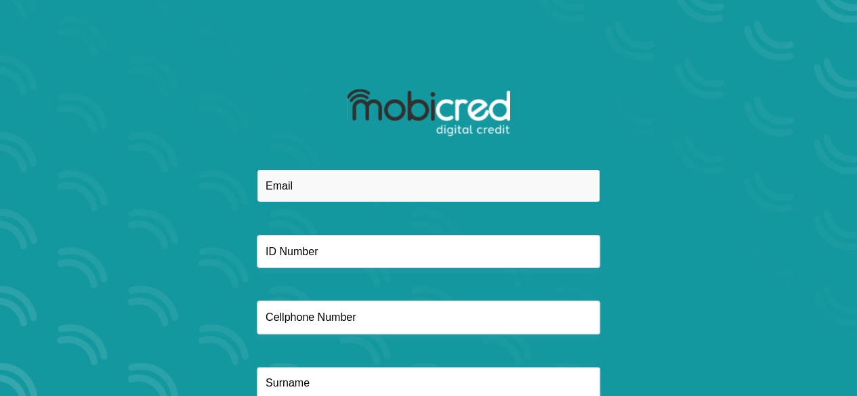
click at [438, 187] on input "email" at bounding box center [428, 185] width 343 height 33
type input "[EMAIL_ADDRESS][DOMAIN_NAME]"
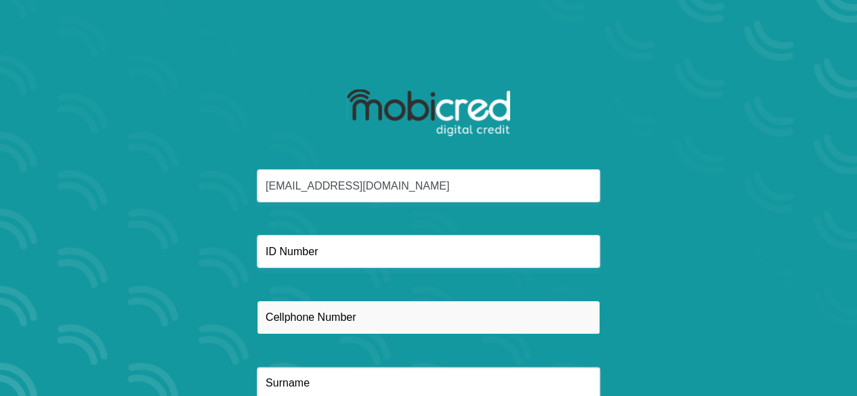
type input "0761717485"
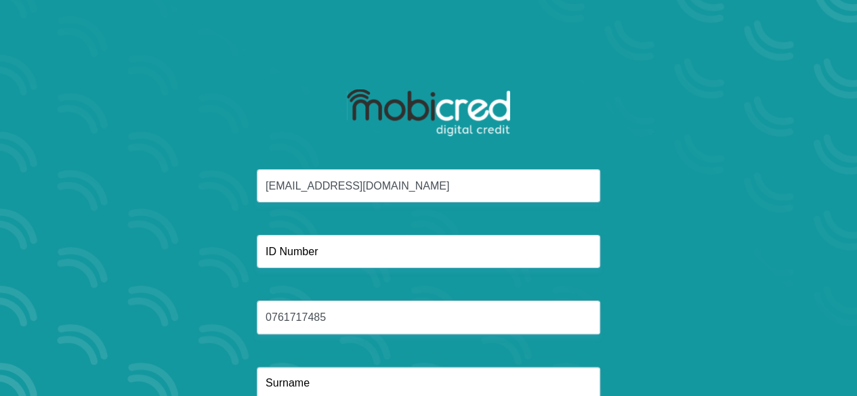
type input "Rapitso"
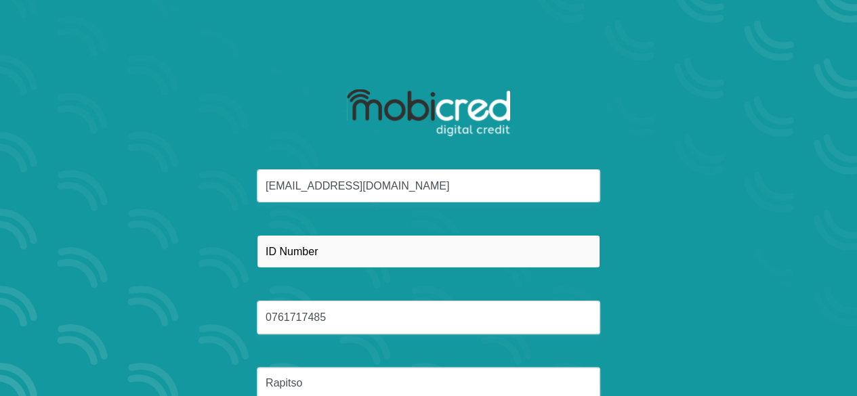
click at [417, 240] on input "text" at bounding box center [428, 251] width 343 height 33
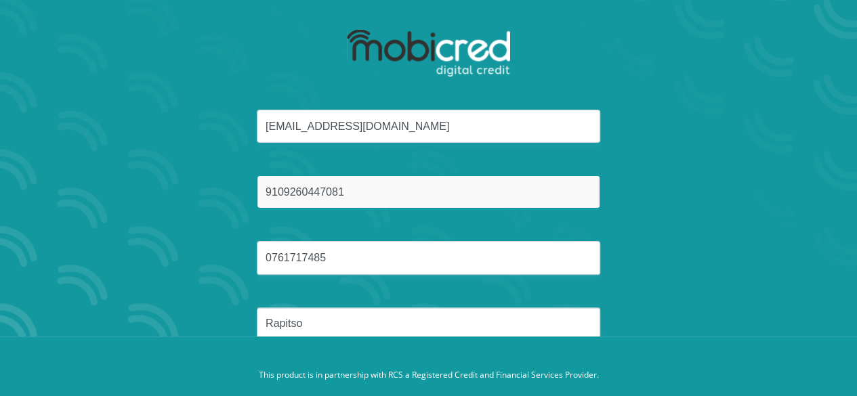
scroll to position [98, 0]
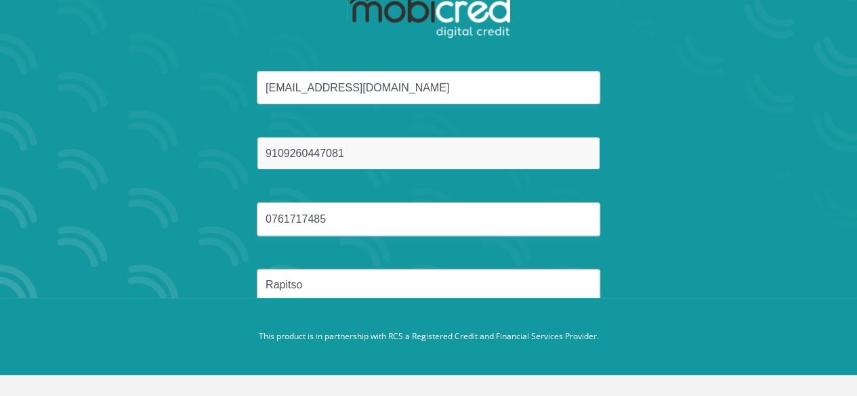
type input "9109260447081"
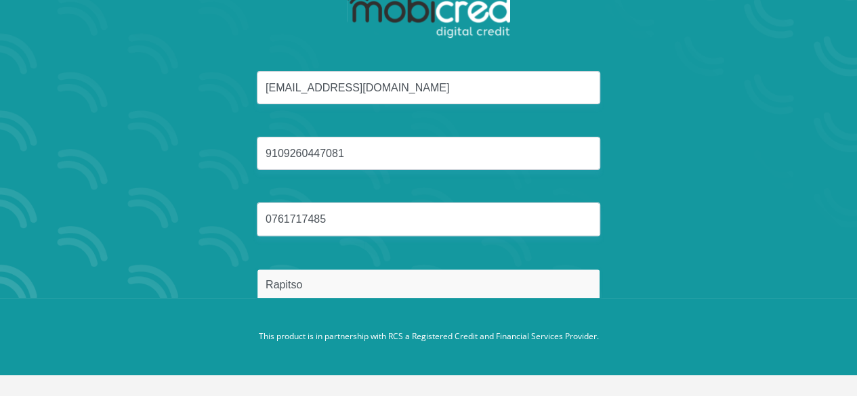
click at [578, 289] on input "Rapitso" at bounding box center [428, 285] width 343 height 33
type input "R"
type input "Rapitso"
click at [308, 335] on button "Reset Password" at bounding box center [428, 350] width 240 height 30
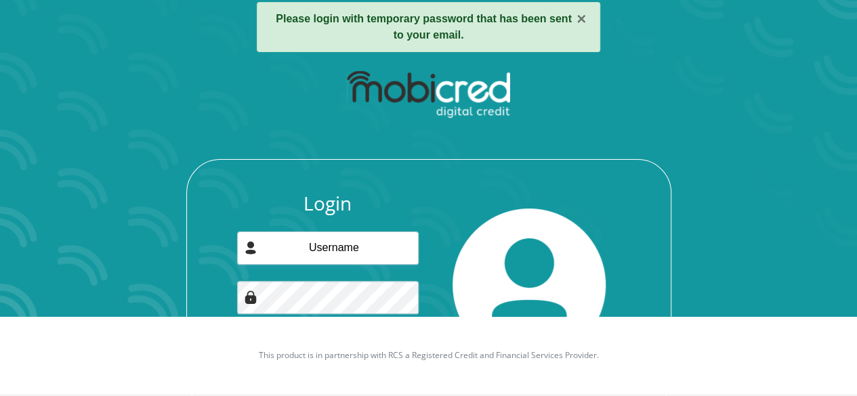
scroll to position [125, 0]
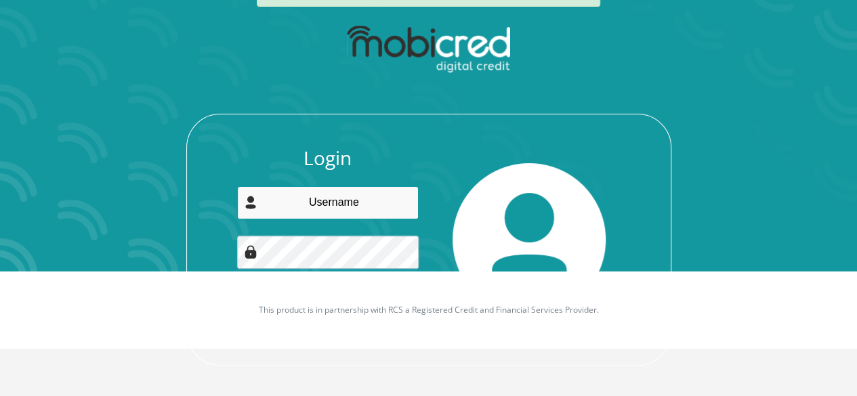
click at [364, 205] on input "email" at bounding box center [328, 202] width 182 height 33
type input "[EMAIL_ADDRESS][DOMAIN_NAME]"
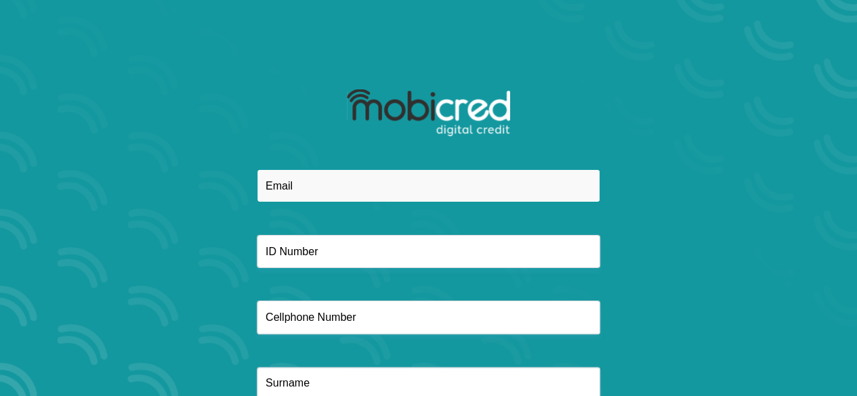
click at [443, 190] on input "email" at bounding box center [428, 185] width 343 height 33
type input "[EMAIL_ADDRESS][DOMAIN_NAME]"
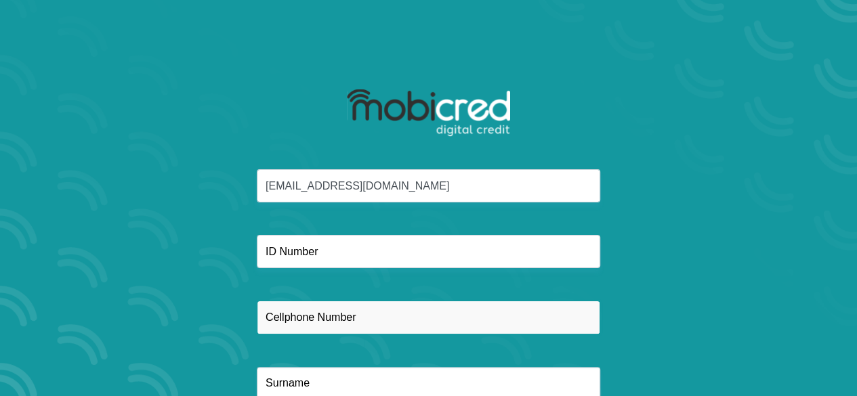
type input "0761717485"
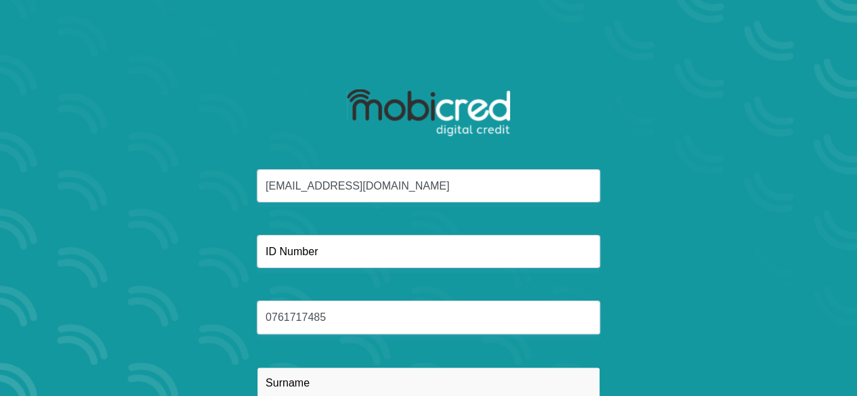
type input "Rapitso"
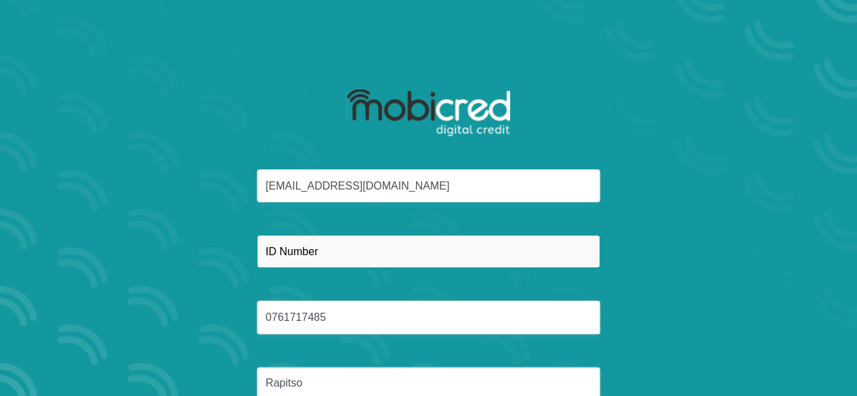
click at [410, 257] on input "text" at bounding box center [428, 251] width 343 height 33
type input "9109260447081"
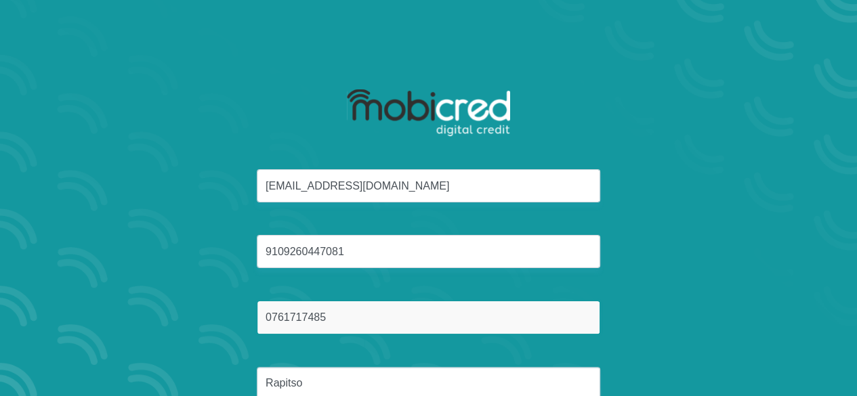
scroll to position [98, 0]
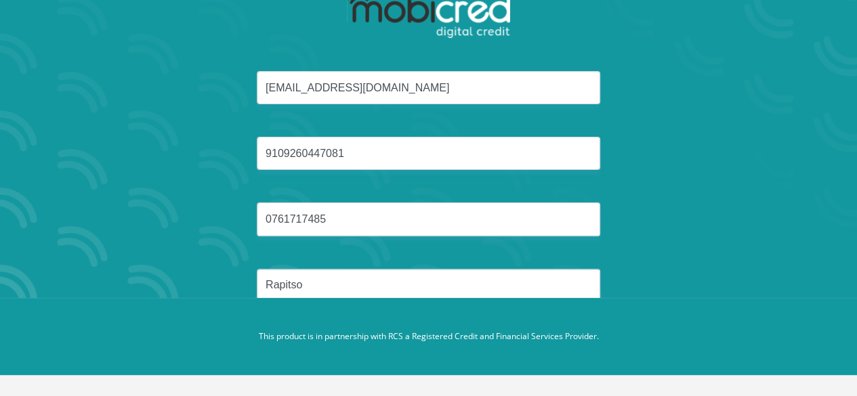
click at [676, 261] on div "kamogelorapitso@gmail.com 9109260447081 0761717485 Rapitso" at bounding box center [428, 202] width 727 height 263
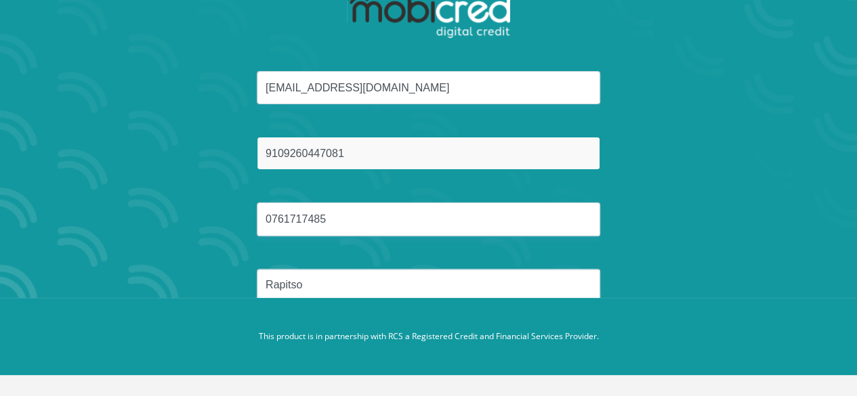
click at [465, 147] on input "9109260447081" at bounding box center [428, 153] width 343 height 33
click at [308, 335] on button "Reset Password" at bounding box center [428, 350] width 240 height 30
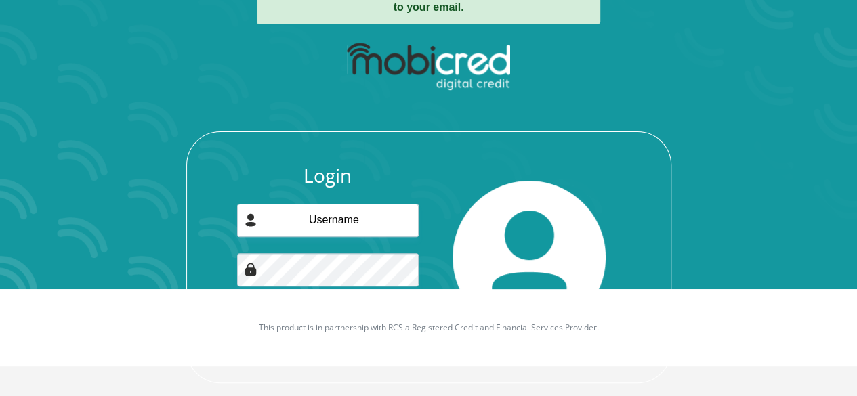
scroll to position [125, 0]
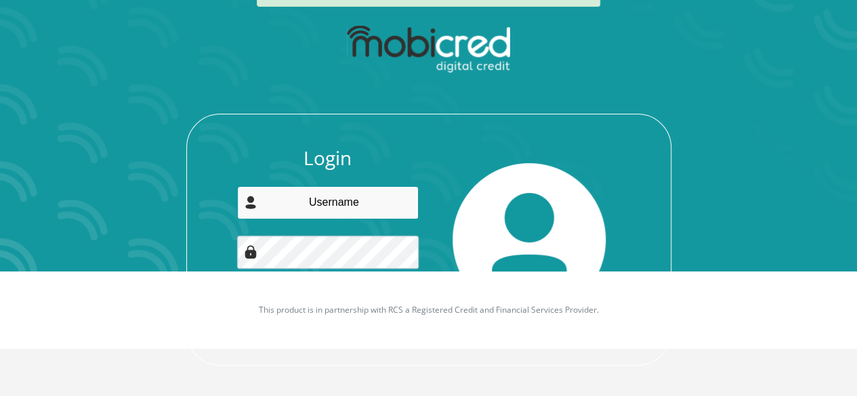
click at [402, 196] on input "email" at bounding box center [328, 202] width 182 height 33
type input "kamogelorapitso@gmail.com"
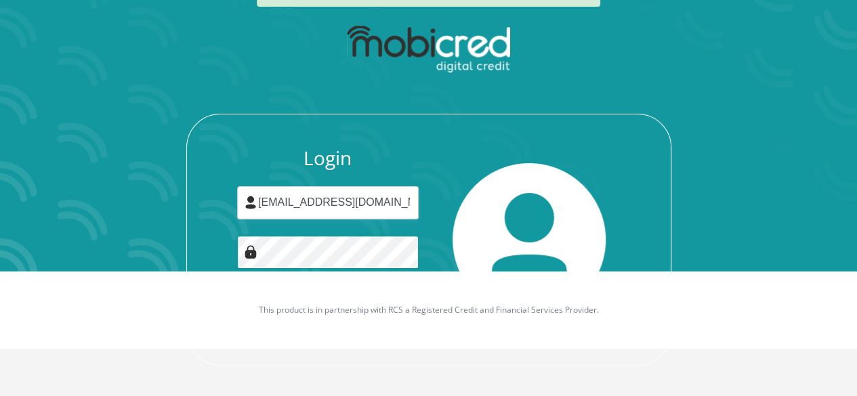
click at [268, 302] on button "Login" at bounding box center [328, 317] width 121 height 30
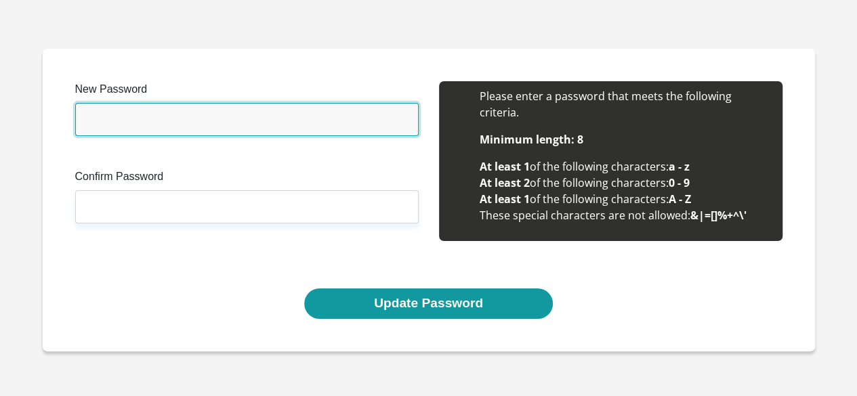
click at [211, 116] on input "New Password" at bounding box center [246, 119] width 343 height 33
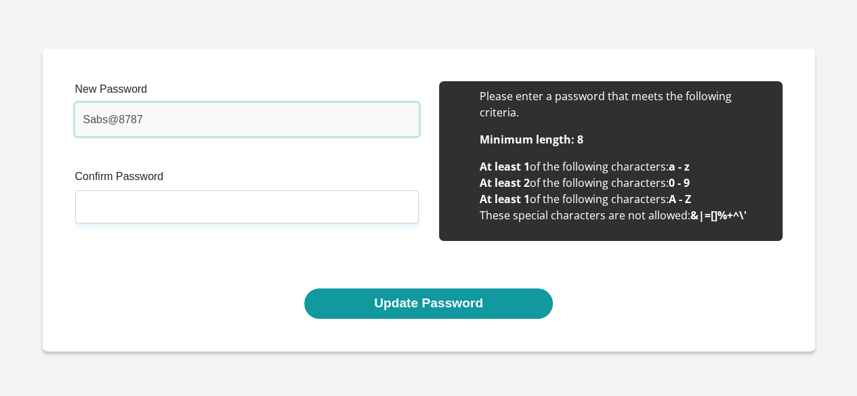
type input "Sabs@8787"
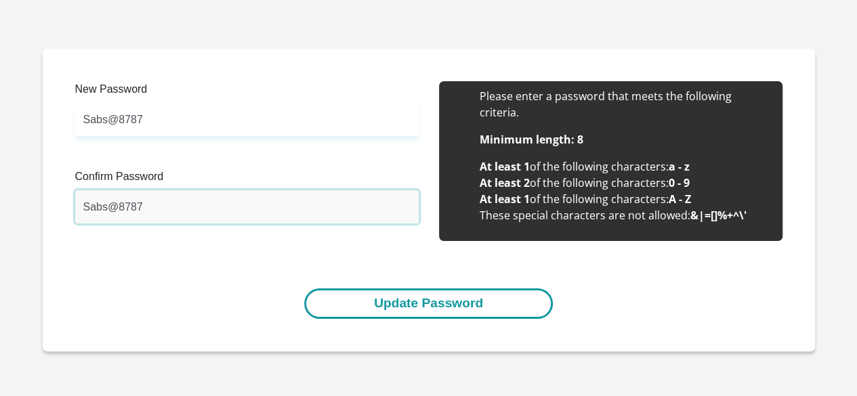
type input "Sabs@8787"
click at [384, 308] on button "Update Password" at bounding box center [428, 304] width 249 height 30
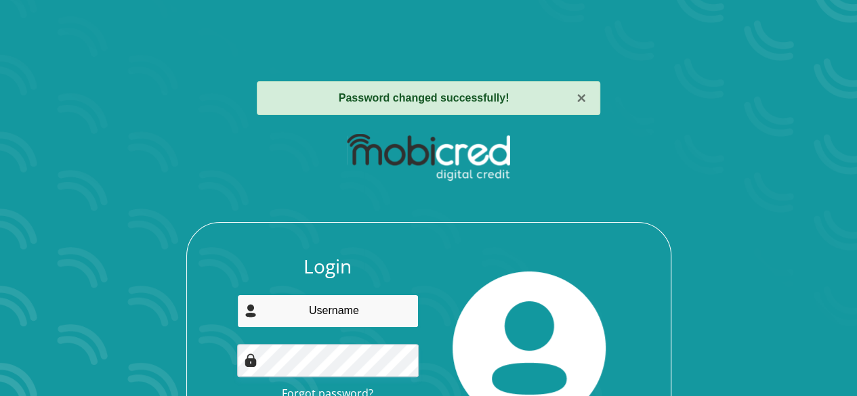
click at [331, 316] on input "email" at bounding box center [328, 311] width 182 height 33
type input "kamogelorapitso@gmail.com"
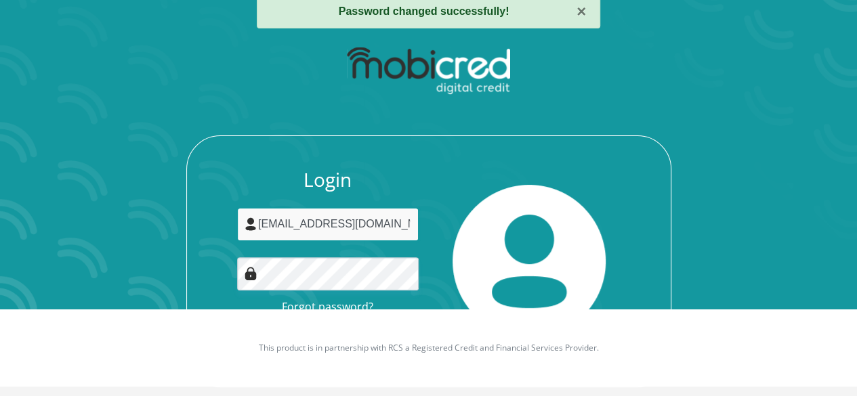
scroll to position [89, 0]
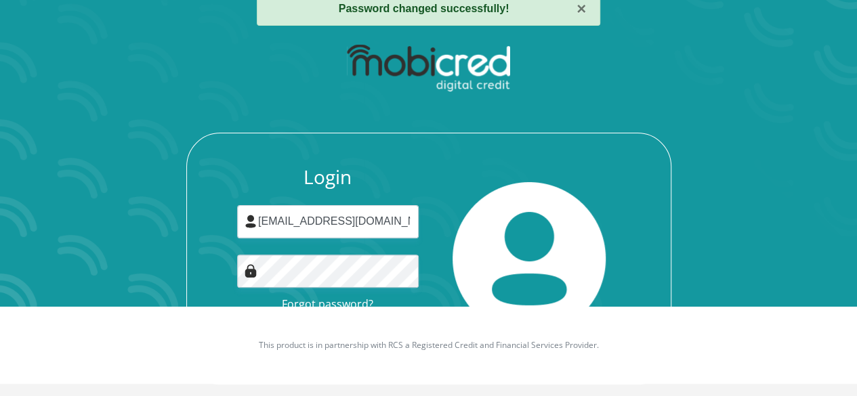
click at [701, 225] on div "Login kamogelorapitso@gmail.com Forgot password? Login" at bounding box center [428, 211] width 727 height 348
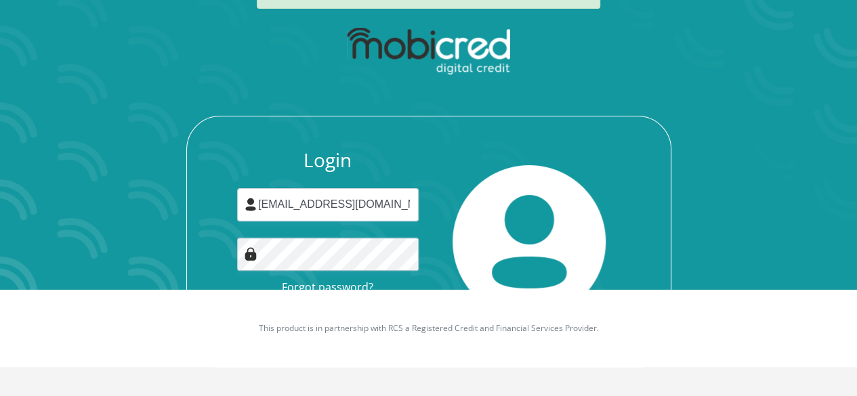
scroll to position [108, 0]
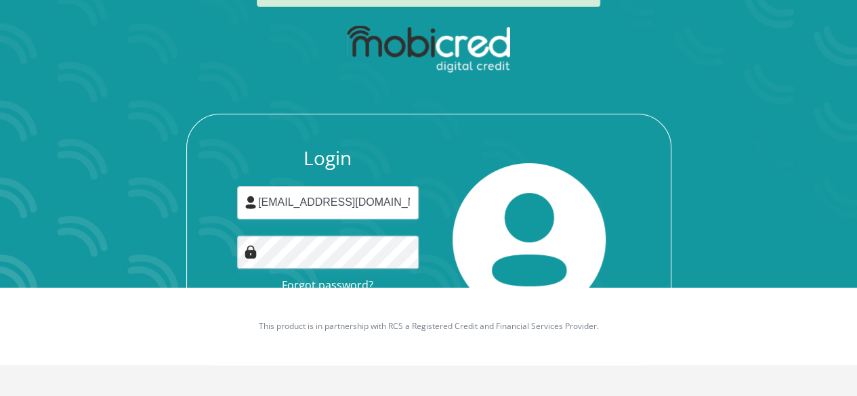
click at [626, 135] on div "Login kamogelorapitso@gmail.com Forgot password? Login" at bounding box center [428, 240] width 485 height 252
click at [728, 146] on div "Login kamogelorapitso@gmail.com Forgot password? Login" at bounding box center [428, 192] width 727 height 348
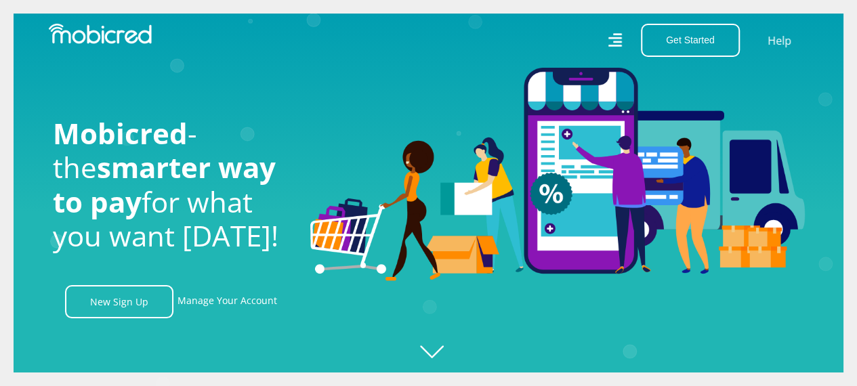
scroll to position [0, 1737]
click at [213, 313] on link "Manage Your Account" at bounding box center [227, 301] width 100 height 33
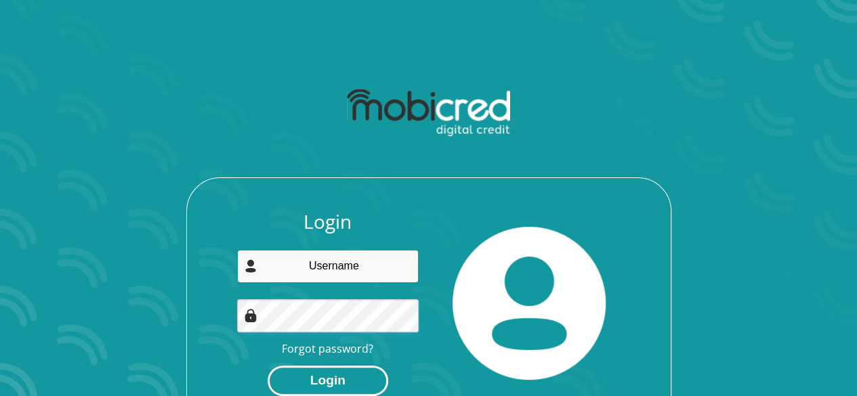
type input "[EMAIL_ADDRESS][DOMAIN_NAME]"
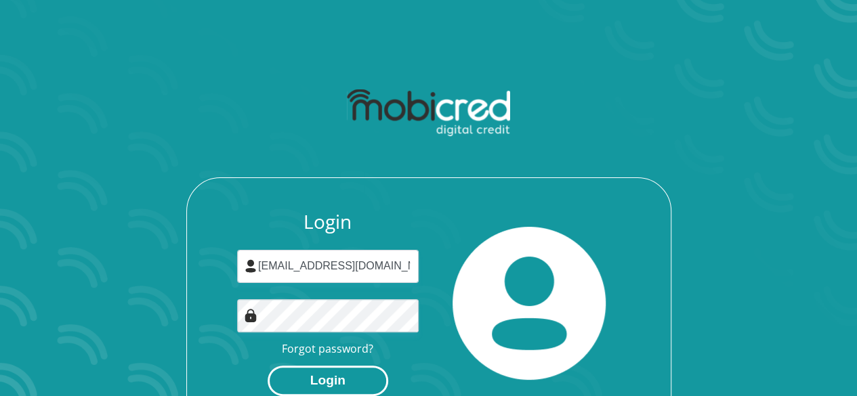
click at [351, 377] on button "Login" at bounding box center [328, 381] width 121 height 30
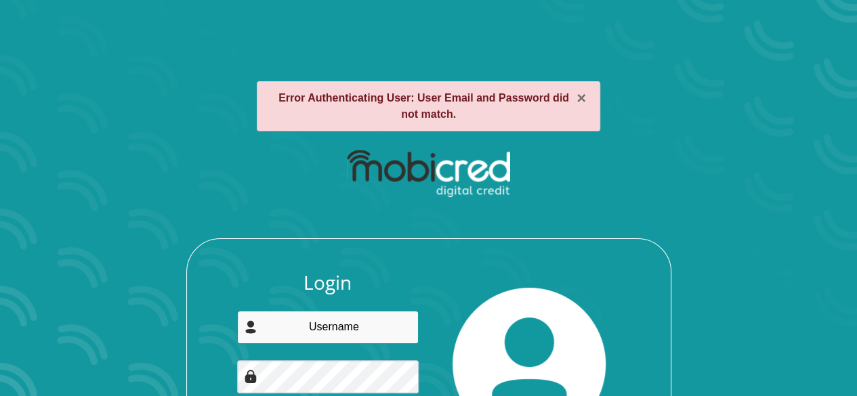
type input "[EMAIL_ADDRESS][DOMAIN_NAME]"
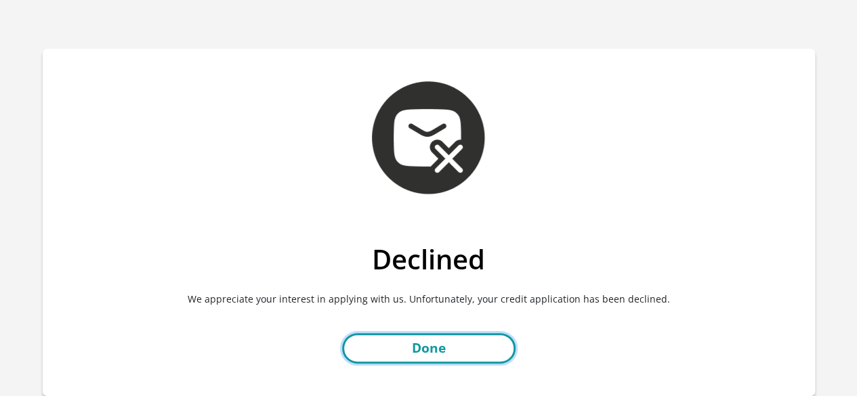
click at [446, 357] on link "Done" at bounding box center [428, 348] width 173 height 30
